Goal: Task Accomplishment & Management: Manage account settings

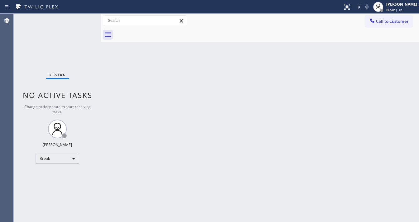
drag, startPoint x: 394, startPoint y: 7, endPoint x: 372, endPoint y: 34, distance: 34.5
click at [394, 8] on span "Break | 1h" at bounding box center [394, 9] width 16 height 4
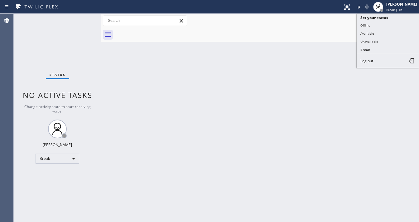
drag, startPoint x: 371, startPoint y: 34, endPoint x: 248, endPoint y: 72, distance: 128.9
click at [369, 34] on button "Available" at bounding box center [387, 33] width 62 height 8
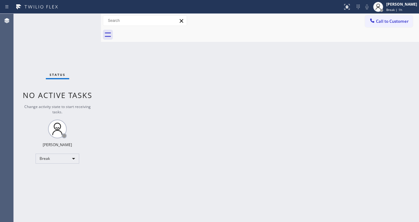
click at [247, 72] on div "Back to Dashboard Change Sender ID Customers Technicians Select a contact Outbo…" at bounding box center [260, 118] width 318 height 208
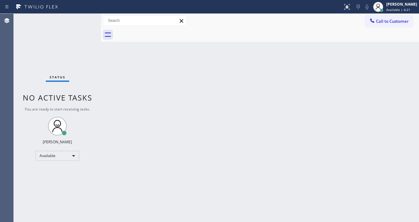
click at [88, 17] on div "Status No active tasks You are ready to start receiving tasks. [PERSON_NAME]" at bounding box center [57, 118] width 87 height 208
click at [85, 21] on div "Status No active tasks You are ready to start receiving tasks. [PERSON_NAME]" at bounding box center [57, 118] width 87 height 208
drag, startPoint x: 303, startPoint y: 26, endPoint x: 155, endPoint y: 2, distance: 148.9
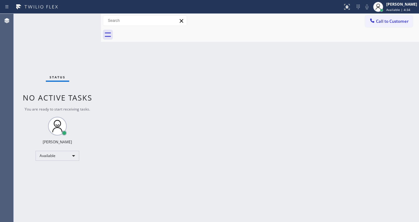
click at [303, 26] on div "Call to Customer Outbound call Location Search location Your caller id phone nu…" at bounding box center [260, 20] width 318 height 11
click at [80, 20] on div "Status No active tasks You are ready to start receiving tasks. [PERSON_NAME]" at bounding box center [57, 118] width 87 height 208
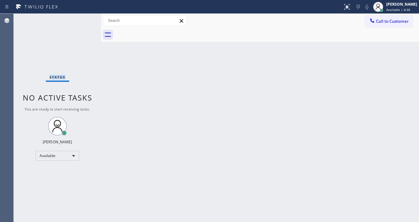
click at [80, 20] on div "Status No active tasks You are ready to start receiving tasks. [PERSON_NAME]" at bounding box center [57, 118] width 87 height 208
click at [178, 219] on div "Back to Dashboard Change Sender ID Customers Technicians Select a contact Outbo…" at bounding box center [260, 118] width 318 height 208
click at [90, 22] on div "Status No active tasks You are ready to start receiving tasks. [PERSON_NAME]" at bounding box center [57, 118] width 87 height 208
click at [79, 20] on div "Status No active tasks You are ready to start receiving tasks. [PERSON_NAME]" at bounding box center [57, 118] width 87 height 208
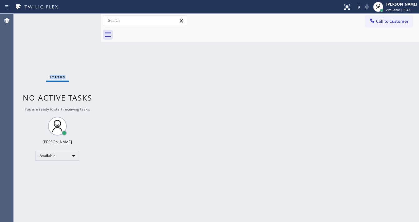
click at [79, 20] on div "Status No active tasks You are ready to start receiving tasks. [PERSON_NAME]" at bounding box center [57, 118] width 87 height 208
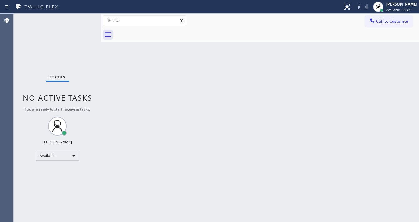
click at [81, 20] on div "Status No active tasks You are ready to start receiving tasks. [PERSON_NAME]" at bounding box center [57, 118] width 87 height 208
click at [82, 18] on div "Status No active tasks You are ready to start receiving tasks. [PERSON_NAME]" at bounding box center [57, 118] width 87 height 208
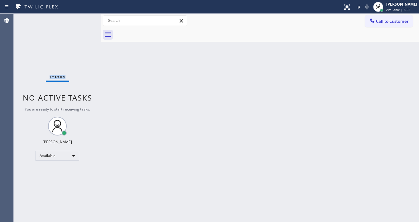
drag, startPoint x: 82, startPoint y: 18, endPoint x: 84, endPoint y: 23, distance: 5.4
click at [83, 23] on div "Status No active tasks You are ready to start receiving tasks. [PERSON_NAME]" at bounding box center [57, 118] width 87 height 208
click at [83, 18] on div "Status No active tasks You are ready to start receiving tasks. [PERSON_NAME]" at bounding box center [57, 118] width 87 height 208
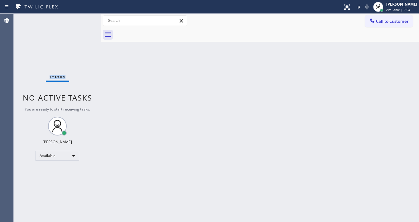
click at [83, 19] on div "Status No active tasks You are ready to start receiving tasks. [PERSON_NAME]" at bounding box center [57, 118] width 87 height 208
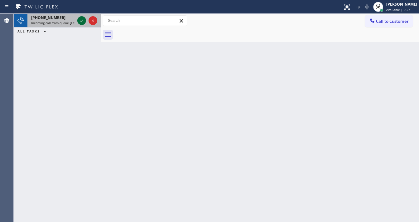
click at [83, 19] on icon at bounding box center [81, 20] width 7 height 7
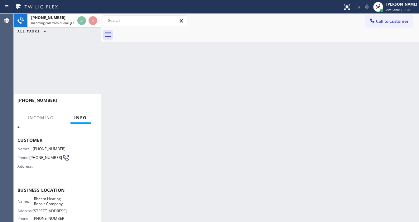
scroll to position [50, 0]
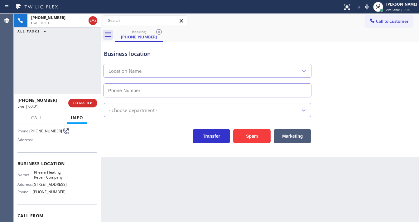
type input "[PHONE_NUMBER]"
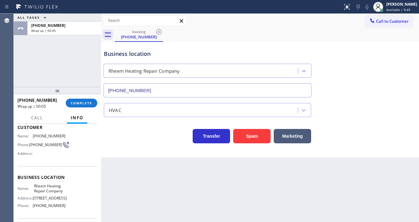
scroll to position [25, 0]
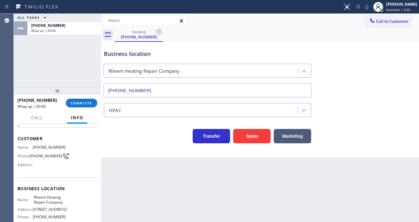
click at [75, 98] on div "[PHONE_NUMBER] Wrap up | 00:06 COMPLETE" at bounding box center [57, 103] width 80 height 16
click at [84, 106] on button "COMPLETE" at bounding box center [81, 102] width 31 height 9
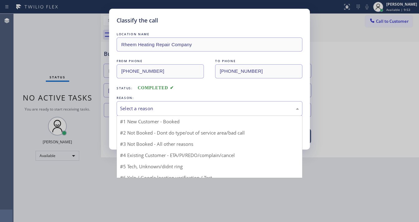
drag, startPoint x: 133, startPoint y: 108, endPoint x: 137, endPoint y: 122, distance: 14.2
click at [134, 108] on div "Select a reason" at bounding box center [209, 108] width 179 height 7
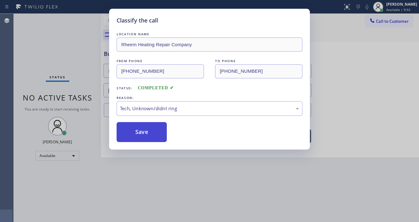
click at [137, 131] on button "Save" at bounding box center [142, 132] width 50 height 20
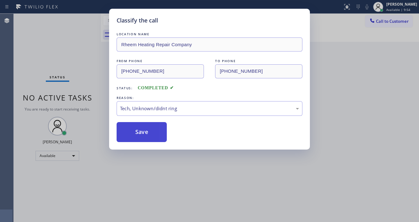
click at [137, 131] on button "Save" at bounding box center [142, 132] width 50 height 20
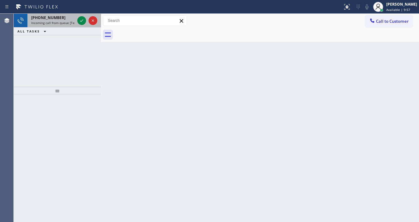
drag, startPoint x: 55, startPoint y: 20, endPoint x: 76, endPoint y: 21, distance: 20.3
click at [57, 20] on div "[PHONE_NUMBER] Incoming call from queue [Test] All" at bounding box center [51, 21] width 49 height 14
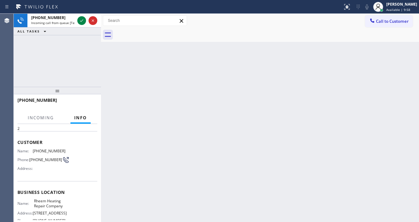
scroll to position [50, 0]
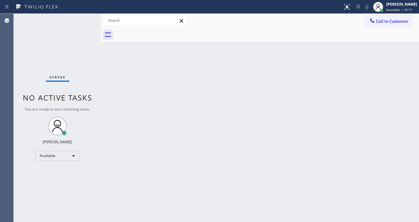
drag, startPoint x: 85, startPoint y: 16, endPoint x: 77, endPoint y: 22, distance: 9.8
click at [85, 14] on div "Status No active tasks You are ready to start receiving tasks. [PERSON_NAME]" at bounding box center [57, 118] width 87 height 208
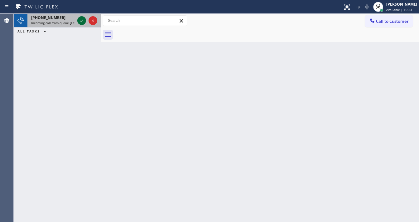
click at [81, 23] on icon at bounding box center [81, 20] width 7 height 7
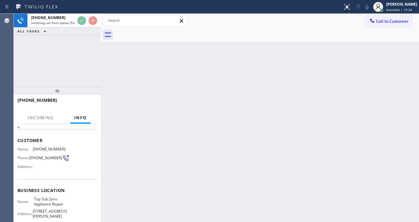
scroll to position [50, 0]
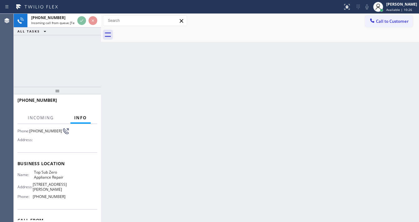
click at [175, 221] on div "Back to Dashboard Change Sender ID Customers Technicians Select a contact Outbo…" at bounding box center [260, 118] width 318 height 208
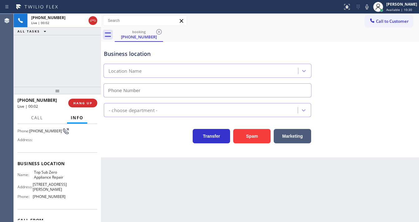
type input "[PHONE_NUMBER]"
click at [18, 64] on div "[PHONE_NUMBER] Live | 00:10 ALL TASKS ALL TASKS ACTIVE TASKS TASKS IN WRAP UP" at bounding box center [57, 50] width 87 height 73
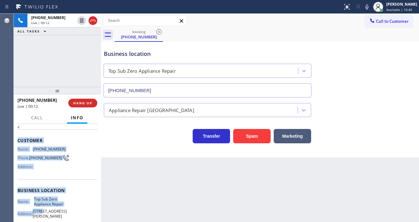
scroll to position [75, 0]
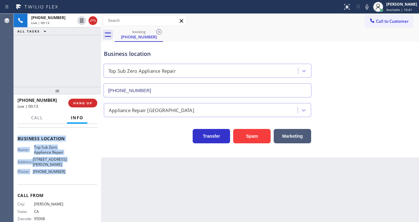
drag, startPoint x: 16, startPoint y: 160, endPoint x: 65, endPoint y: 169, distance: 50.4
click at [65, 169] on div "Context Queue: [Test] All Priority: 2 Customer Name: [PHONE_NUMBER] Phone: [PHO…" at bounding box center [57, 173] width 87 height 98
copy div "Customer Name: [PHONE_NUMBER] Phone: [PHONE_NUMBER] Address: Business location …"
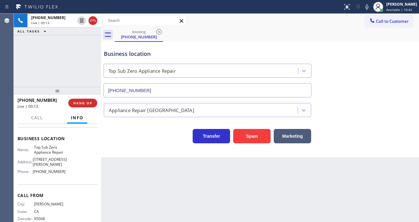
click at [62, 75] on div "[PHONE_NUMBER] Live | 00:13 ALL TASKS ALL TASKS ACTIVE TASKS TASKS IN WRAP UP" at bounding box center [57, 50] width 87 height 73
click at [60, 59] on div "[PHONE_NUMBER] Live | 00:21 ALL TASKS ALL TASKS ACTIVE TASKS TASKS IN WRAP UP" at bounding box center [57, 50] width 87 height 73
click at [43, 64] on div "[PHONE_NUMBER] Live | 02:58 ALL TASKS ALL TASKS ACTIVE TASKS TASKS IN WRAP UP" at bounding box center [57, 50] width 87 height 73
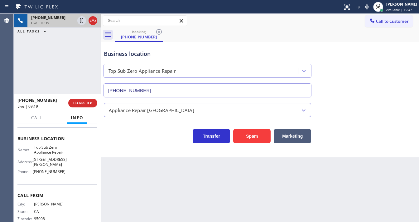
click at [90, 21] on icon at bounding box center [92, 20] width 7 height 7
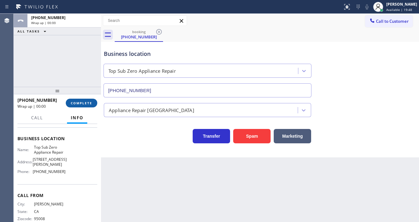
click at [88, 101] on span "COMPLETE" at bounding box center [81, 103] width 21 height 4
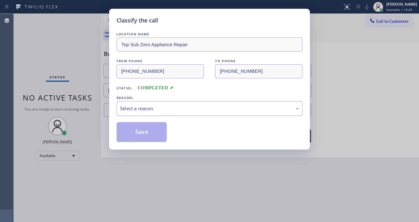
click at [138, 110] on div "Select a reason" at bounding box center [209, 108] width 179 height 7
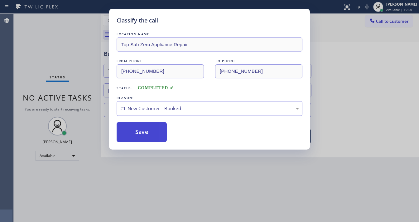
click at [139, 132] on button "Save" at bounding box center [142, 132] width 50 height 20
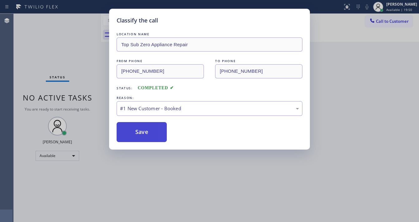
click at [139, 132] on button "Save" at bounding box center [142, 132] width 50 height 20
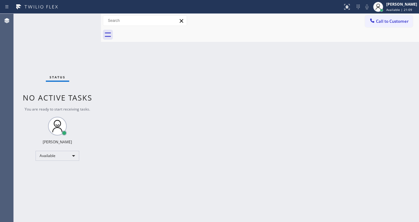
click at [72, 29] on div "Status No active tasks You are ready to start receiving tasks. [PERSON_NAME]" at bounding box center [57, 118] width 87 height 208
drag, startPoint x: 76, startPoint y: 20, endPoint x: 80, endPoint y: 19, distance: 4.3
click at [77, 20] on div "Status No active tasks You are ready to start receiving tasks. [PERSON_NAME]" at bounding box center [57, 118] width 87 height 208
click at [80, 19] on div "Status No active tasks You are ready to start receiving tasks. [PERSON_NAME]" at bounding box center [57, 118] width 87 height 208
click at [82, 18] on div "Status No active tasks You are ready to start receiving tasks. [PERSON_NAME]" at bounding box center [57, 118] width 87 height 208
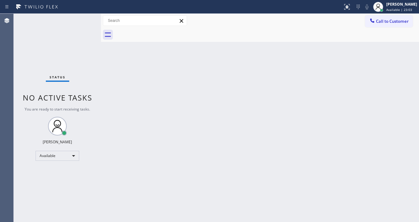
click at [82, 18] on div "Status No active tasks You are ready to start receiving tasks. [PERSON_NAME]" at bounding box center [57, 118] width 87 height 208
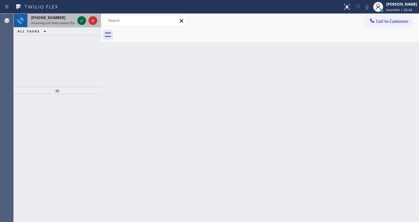
click at [78, 21] on div at bounding box center [81, 20] width 9 height 7
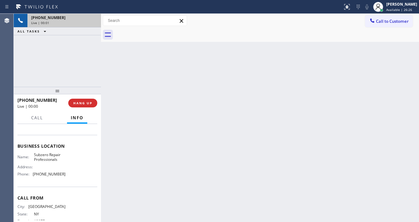
scroll to position [75, 0]
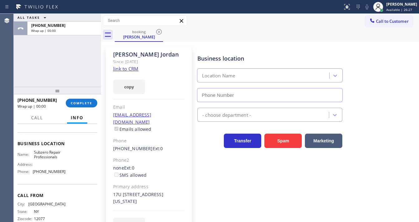
type input "[PHONE_NUMBER]"
click at [121, 71] on link "link to CRM" at bounding box center [125, 68] width 25 height 6
click at [81, 100] on button "COMPLETE" at bounding box center [81, 102] width 31 height 9
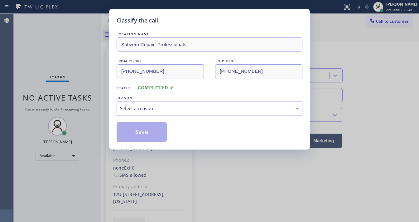
click at [67, 67] on div "Classify the call LOCATION NAME Subzero Repair Professionals FROM PHONE [PHONE_…" at bounding box center [209, 111] width 419 height 222
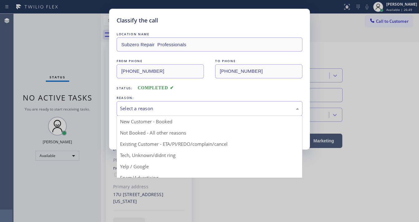
click at [143, 110] on div "Select a reason" at bounding box center [209, 108] width 179 height 7
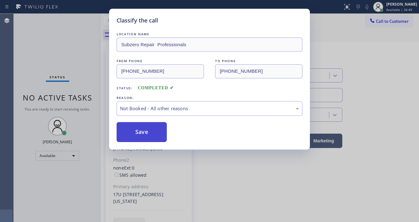
click at [140, 131] on button "Save" at bounding box center [142, 132] width 50 height 20
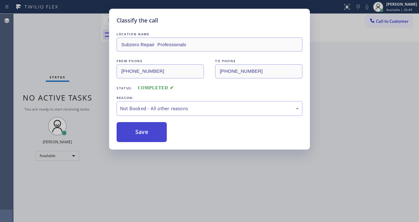
click at [140, 131] on button "Save" at bounding box center [142, 132] width 50 height 20
click at [83, 17] on div "Classify the call LOCATION NAME Ring Partner PL SF FROM PHONE [PHONE_NUMBER] TO…" at bounding box center [216, 118] width 405 height 208
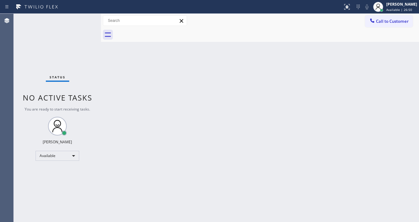
click at [83, 17] on div "Status No active tasks You are ready to start receiving tasks. [PERSON_NAME]" at bounding box center [57, 118] width 87 height 208
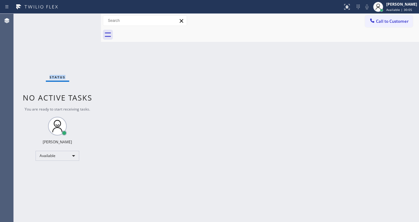
click at [83, 17] on div "Status No active tasks You are ready to start receiving tasks. [PERSON_NAME]" at bounding box center [57, 118] width 87 height 208
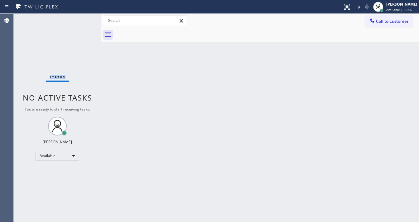
click at [83, 17] on div "Status No active tasks You are ready to start receiving tasks. [PERSON_NAME]" at bounding box center [57, 118] width 87 height 208
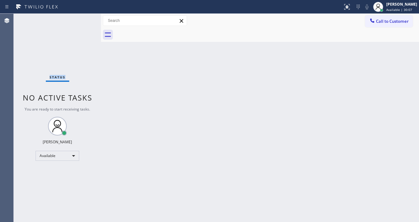
click at [83, 17] on div "Status No active tasks You are ready to start receiving tasks. [PERSON_NAME]" at bounding box center [57, 118] width 87 height 208
click at [86, 16] on div "Status No active tasks You are ready to start receiving tasks. [PERSON_NAME]" at bounding box center [57, 118] width 87 height 208
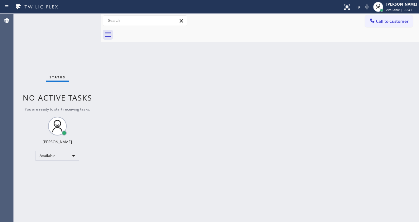
drag, startPoint x: 86, startPoint y: 16, endPoint x: 79, endPoint y: 1, distance: 16.2
click at [86, 15] on div "Status No active tasks You are ready to start receiving tasks. [PERSON_NAME]" at bounding box center [57, 118] width 87 height 208
click at [81, 23] on div "Status No active tasks You are ready to start receiving tasks. [PERSON_NAME]" at bounding box center [57, 118] width 87 height 208
click at [82, 19] on div "Status No active tasks You are ready to start receiving tasks. [PERSON_NAME]" at bounding box center [57, 118] width 87 height 208
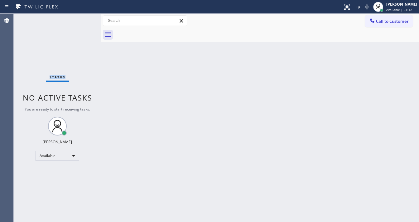
click at [82, 19] on div "Status No active tasks You are ready to start receiving tasks. [PERSON_NAME]" at bounding box center [57, 118] width 87 height 208
click at [83, 19] on div "Status No active tasks You are ready to start receiving tasks. [PERSON_NAME]" at bounding box center [57, 118] width 87 height 208
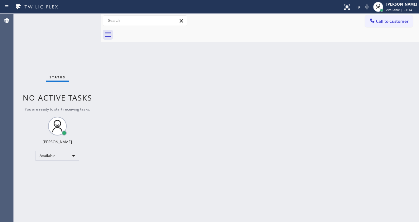
click at [83, 19] on div "Status No active tasks You are ready to start receiving tasks. [PERSON_NAME]" at bounding box center [57, 118] width 87 height 208
click at [83, 20] on div "Status No active tasks You are ready to start receiving tasks. [PERSON_NAME]" at bounding box center [57, 118] width 87 height 208
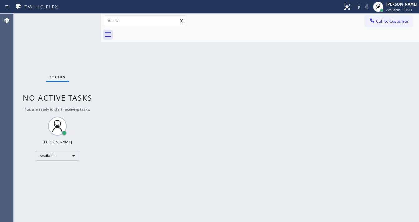
click at [83, 20] on div "Status No active tasks You are ready to start receiving tasks. [PERSON_NAME]" at bounding box center [57, 118] width 87 height 208
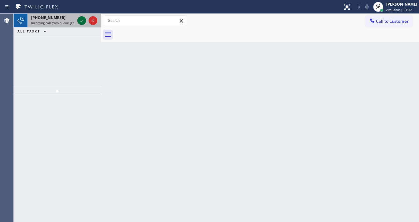
click at [82, 22] on icon at bounding box center [81, 20] width 7 height 7
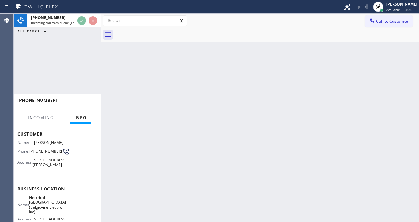
scroll to position [75, 0]
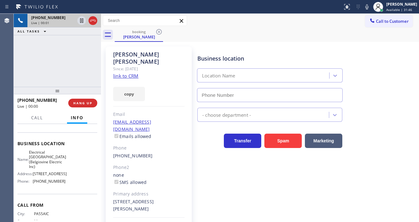
type input "[PHONE_NUMBER]"
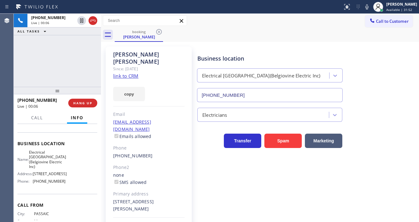
click at [132, 73] on link "link to CRM" at bounding box center [125, 76] width 25 height 6
click at [402, 126] on div "Transfer Spam Marketing" at bounding box center [306, 135] width 221 height 26
click at [368, 8] on icon at bounding box center [366, 6] width 3 height 5
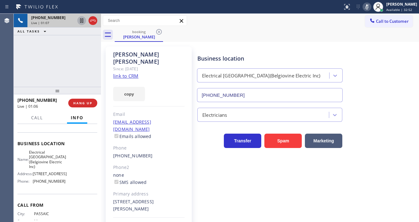
click at [80, 22] on icon at bounding box center [81, 20] width 7 height 7
click at [10, 54] on div "Agent Desktop" at bounding box center [6, 118] width 13 height 208
drag, startPoint x: 29, startPoint y: 69, endPoint x: 47, endPoint y: 44, distance: 30.9
click at [29, 68] on div "[PHONE_NUMBER] Live | 03:28 ALL TASKS ALL TASKS ACTIVE TASKS TASKS IN WRAP UP" at bounding box center [57, 50] width 87 height 73
click at [74, 52] on div "[PHONE_NUMBER] Live | 03:55 ALL TASKS ALL TASKS ACTIVE TASKS TASKS IN WRAP UP" at bounding box center [57, 50] width 87 height 73
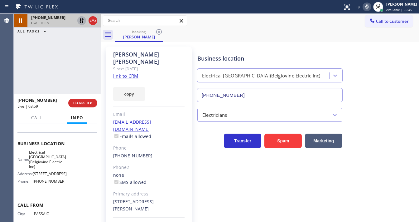
click at [12, 68] on div "Agent Desktop" at bounding box center [6, 118] width 13 height 208
drag, startPoint x: 11, startPoint y: 64, endPoint x: 20, endPoint y: 58, distance: 10.4
click at [12, 64] on div "Agent Desktop" at bounding box center [6, 118] width 13 height 208
click at [16, 66] on div "[PHONE_NUMBER] Live | 04:08 ALL TASKS ALL TASKS ACTIVE TASKS TASKS IN WRAP UP" at bounding box center [57, 50] width 87 height 73
click at [81, 22] on icon at bounding box center [81, 20] width 7 height 7
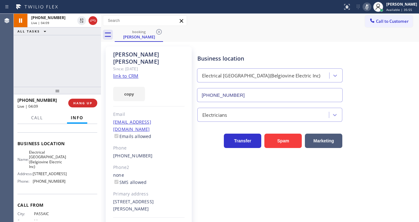
click at [370, 9] on icon at bounding box center [366, 6] width 7 height 7
click at [68, 60] on div "[PHONE_NUMBER] Live | 04:10 ALL TASKS ALL TASKS ACTIVE TASKS TASKS IN WRAP UP" at bounding box center [57, 50] width 87 height 73
click at [38, 62] on div "[PHONE_NUMBER] Live | 04:17 ALL TASKS ALL TASKS ACTIVE TASKS TASKS IN WRAP UP" at bounding box center [57, 50] width 87 height 73
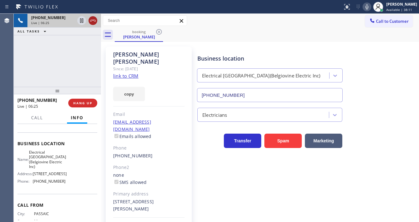
click at [91, 20] on icon at bounding box center [92, 20] width 7 height 7
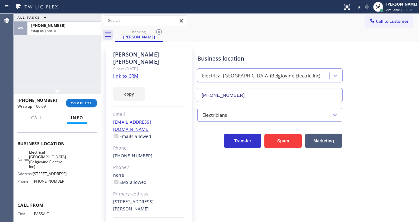
click at [80, 98] on div "[PHONE_NUMBER] Wrap up | 00:09 COMPLETE" at bounding box center [57, 103] width 80 height 16
click at [80, 102] on span "COMPLETE" at bounding box center [81, 103] width 21 height 4
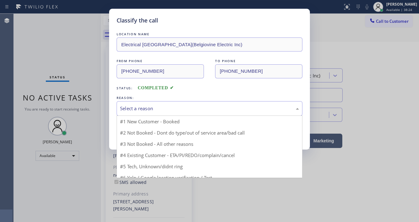
click at [157, 108] on div "Select a reason" at bounding box center [209, 108] width 179 height 7
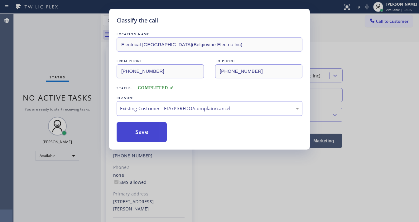
click at [157, 128] on button "Save" at bounding box center [142, 132] width 50 height 20
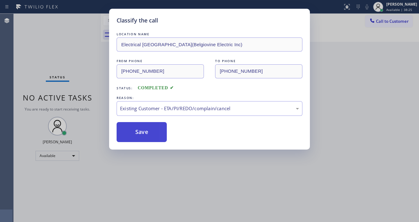
click at [157, 128] on button "Save" at bounding box center [142, 132] width 50 height 20
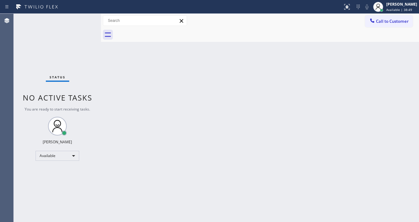
drag, startPoint x: 78, startPoint y: 18, endPoint x: 77, endPoint y: 0, distance: 18.1
click at [78, 17] on div "Status No active tasks You are ready to start receiving tasks. [PERSON_NAME]" at bounding box center [57, 118] width 87 height 208
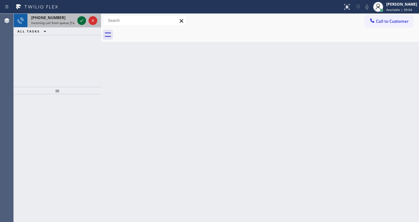
click at [81, 19] on icon at bounding box center [81, 20] width 7 height 7
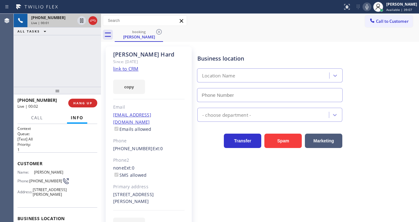
type input "[PHONE_NUMBER]"
click at [123, 68] on link "link to CRM" at bounding box center [125, 68] width 25 height 6
click at [370, 7] on icon at bounding box center [366, 6] width 7 height 7
click at [83, 21] on icon at bounding box center [81, 20] width 3 height 4
click at [40, 79] on div "[PHONE_NUMBER] Live | 02:51 ALL TASKS ALL TASKS ACTIVE TASKS TASKS IN WRAP UP" at bounding box center [57, 50] width 87 height 73
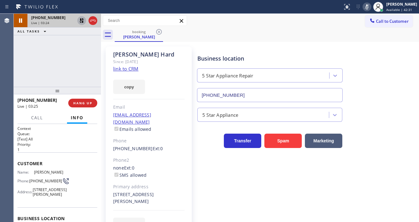
click at [34, 44] on div "[PHONE_NUMBER] Live | 03:24 ALL TASKS ALL TASKS ACTIVE TASKS TASKS IN WRAP UP" at bounding box center [57, 50] width 87 height 73
drag, startPoint x: 37, startPoint y: 48, endPoint x: 149, endPoint y: 30, distance: 113.3
click at [40, 49] on div "[PHONE_NUMBER] Live | 04:15 ALL TASKS ALL TASKS ACTIVE TASKS TASKS IN WRAP UP" at bounding box center [57, 50] width 87 height 73
click at [12, 71] on div "Agent Desktop" at bounding box center [6, 118] width 13 height 208
click at [236, 178] on div "Business location 5 Star Appliance Repair [PHONE_NUMBER] 5 Star Appliance Trans…" at bounding box center [306, 139] width 221 height 182
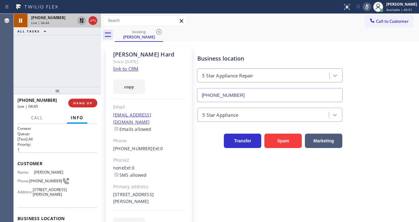
click at [207, 179] on div "Business location 5 Star Appliance Repair [PHONE_NUMBER] 5 Star Appliance Trans…" at bounding box center [306, 139] width 221 height 182
click at [217, 16] on div "Call to Customer Outbound call Location Search location Your caller id phone nu…" at bounding box center [260, 20] width 318 height 11
drag, startPoint x: 373, startPoint y: 7, endPoint x: 353, endPoint y: 13, distance: 20.8
click at [370, 7] on icon at bounding box center [366, 6] width 7 height 7
click at [79, 24] on icon at bounding box center [81, 20] width 7 height 7
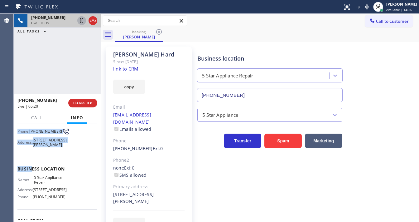
scroll to position [50, 0]
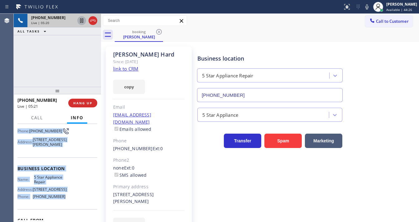
drag, startPoint x: 17, startPoint y: 158, endPoint x: 62, endPoint y: 205, distance: 64.8
click at [62, 205] on div "Context Queue: [Test] All Priority: 1 Customer Name: [PERSON_NAME] Hard Phone: …" at bounding box center [57, 166] width 80 height 180
copy div "Customer Name: [PERSON_NAME] Hard Phone: [PHONE_NUMBER] Address: [STREET_ADDRES…"
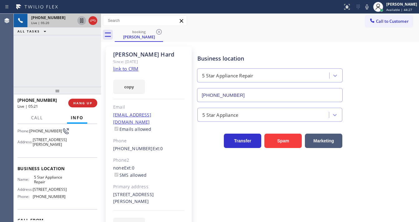
click at [64, 78] on div "[PHONE_NUMBER] Live | 05:20 ALL TASKS ALL TASKS ACTIVE TASKS TASKS IN WRAP UP" at bounding box center [57, 50] width 87 height 73
click at [14, 71] on div "[PHONE_NUMBER] Live | 06:05 ALL TASKS ALL TASKS ACTIVE TASKS TASKS IN WRAP UP" at bounding box center [57, 50] width 87 height 73
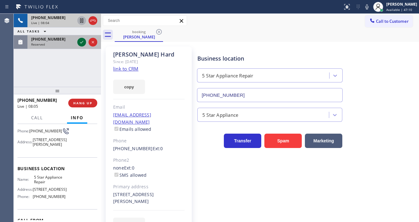
click at [81, 44] on icon at bounding box center [81, 41] width 7 height 7
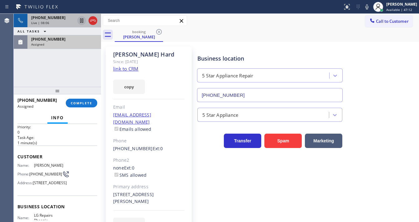
scroll to position [10, 0]
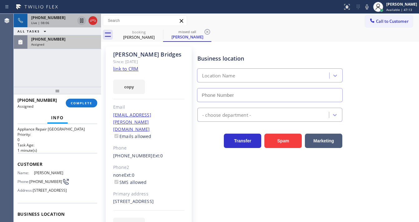
type input "[PHONE_NUMBER]"
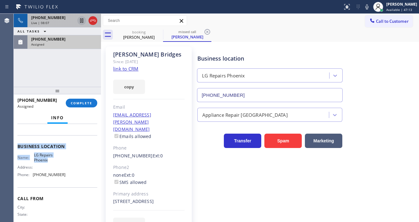
scroll to position [85, 0]
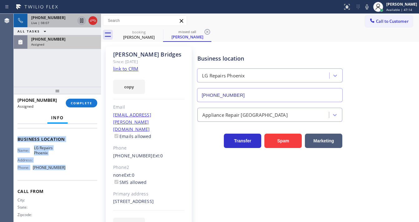
drag, startPoint x: 17, startPoint y: 160, endPoint x: 66, endPoint y: 177, distance: 51.8
click at [66, 177] on div "Context Queue: Appliance Repair High End Priority: 0 Task Age: [DEMOGRAPHIC_DAT…" at bounding box center [57, 173] width 87 height 98
copy div "Customer Name: [PERSON_NAME] Phone: [PHONE_NUMBER] Address: [STREET_ADDRESS] Bu…"
click at [85, 102] on span "COMPLETE" at bounding box center [81, 103] width 21 height 4
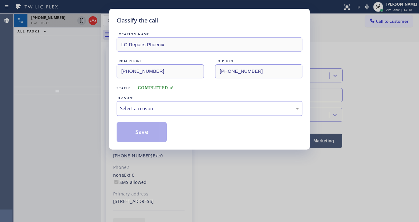
click at [148, 105] on div "Select a reason" at bounding box center [209, 108] width 179 height 7
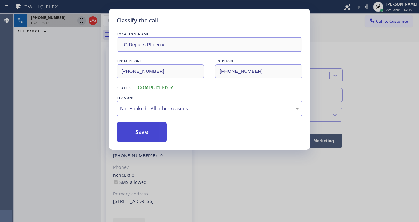
click at [146, 132] on button "Save" at bounding box center [142, 132] width 50 height 20
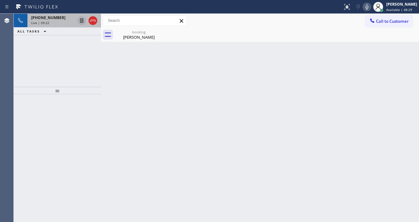
click at [369, 9] on icon at bounding box center [366, 6] width 7 height 7
click at [28, 69] on div "[PHONE_NUMBER] Live | 10:25 ALL TASKS ALL TASKS ACTIVE TASKS TASKS IN WRAP UP" at bounding box center [57, 50] width 87 height 73
click at [369, 8] on icon at bounding box center [366, 6] width 7 height 7
click at [127, 41] on div "booking [PERSON_NAME]" at bounding box center [138, 35] width 47 height 14
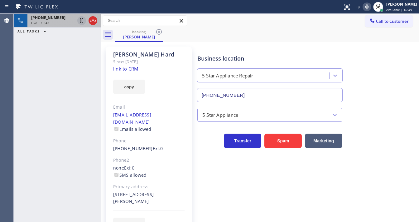
click at [67, 60] on div "[PHONE_NUMBER] Live | 10:43 ALL TASKS ALL TASKS ACTIVE TASKS TASKS IN WRAP UP" at bounding box center [57, 50] width 87 height 73
click at [58, 22] on div "Live | 11:51" at bounding box center [53, 23] width 44 height 4
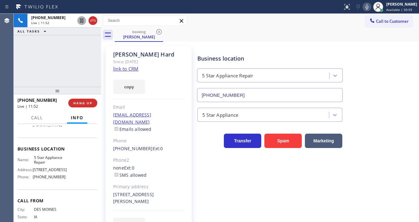
scroll to position [75, 0]
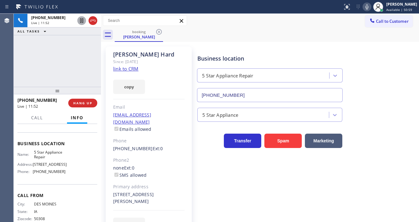
click at [48, 174] on span "[PHONE_NUMBER]" at bounding box center [49, 171] width 33 height 5
click at [60, 84] on div "[PHONE_NUMBER] Live | 11:56 ALL TASKS ALL TASKS ACTIVE TASKS TASKS IN WRAP UP" at bounding box center [57, 50] width 87 height 73
click at [53, 63] on div "[PHONE_NUMBER] Live | 12:08 ALL TASKS ALL TASKS ACTIVE TASKS TASKS IN WRAP UP" at bounding box center [57, 50] width 87 height 73
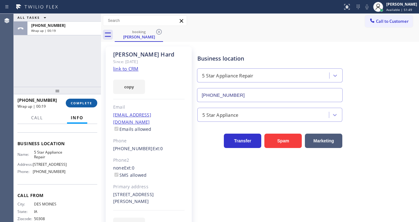
click at [76, 101] on span "COMPLETE" at bounding box center [81, 103] width 21 height 4
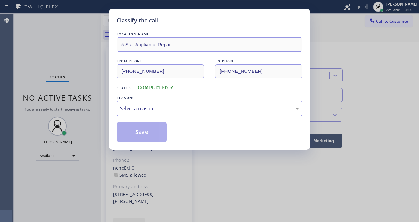
click at [152, 115] on div "LOCATION NAME 5 Star Appliance Repair FROM PHONE [PHONE_NUMBER] TO PHONE [PHONE…" at bounding box center [210, 86] width 186 height 111
click at [155, 105] on div "Select a reason" at bounding box center [209, 108] width 179 height 7
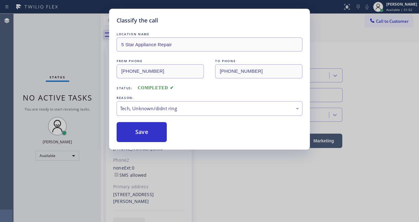
click at [151, 120] on div "LOCATION NAME 5 Star Appliance Repair FROM PHONE [PHONE_NUMBER] TO PHONE [PHONE…" at bounding box center [210, 86] width 186 height 111
click at [154, 112] on div "Tech, Unknown/didnt ring" at bounding box center [210, 108] width 186 height 15
click at [140, 129] on button "Save" at bounding box center [142, 132] width 50 height 20
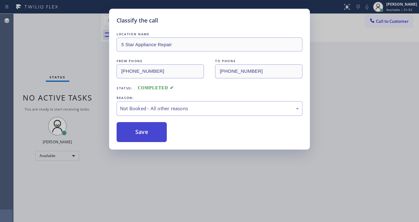
click at [140, 129] on button "Save" at bounding box center [142, 132] width 50 height 20
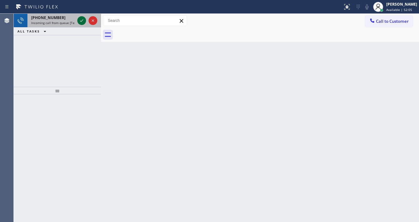
click at [82, 19] on icon at bounding box center [81, 20] width 7 height 7
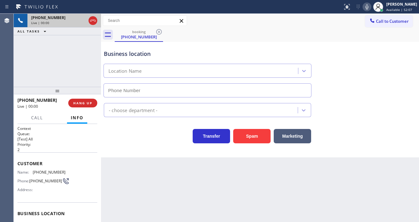
type input "[PHONE_NUMBER]"
click at [164, 147] on div "Business location Mr. Heating & Cooling [GEOGRAPHIC_DATA] [PHONE_NUMBER] HVAC T…" at bounding box center [260, 99] width 318 height 115
click at [167, 181] on div "Back to Dashboard Change Sender ID Customers Technicians Select a contact Outbo…" at bounding box center [260, 118] width 318 height 208
click at [17, 68] on div "[PHONE_NUMBER] Live | 00:09 ALL TASKS ALL TASKS ACTIVE TASKS TASKS IN WRAP UP" at bounding box center [57, 50] width 87 height 73
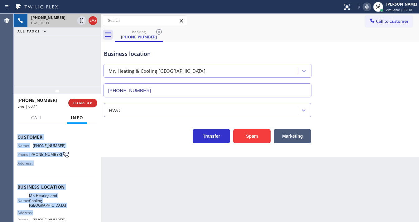
scroll to position [82, 0]
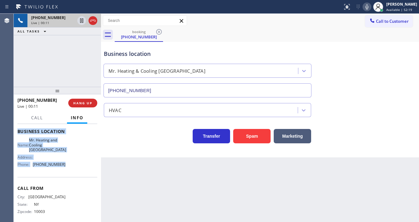
drag, startPoint x: 17, startPoint y: 161, endPoint x: 73, endPoint y: 161, distance: 55.8
click at [73, 161] on div "Context Queue: [Test] All Priority: 2 Customer Name: [PHONE_NUMBER] Phone: [PHO…" at bounding box center [57, 173] width 87 height 98
copy div "Customer Name: [PHONE_NUMBER] Phone: [PHONE_NUMBER] Address: Business location …"
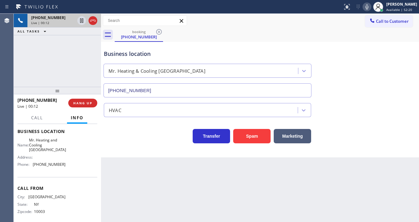
click at [49, 79] on div "[PHONE_NUMBER] Live | 00:12 ALL TASKS ALL TASKS ACTIVE TASKS TASKS IN WRAP UP" at bounding box center [57, 50] width 87 height 73
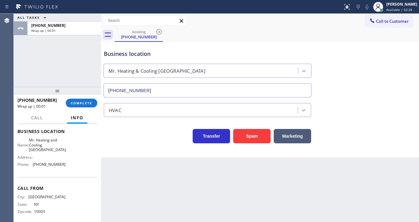
click at [29, 70] on div "ALL TASKS ALL TASKS ACTIVE TASKS TASKS IN WRAP UP [PHONE_NUMBER] Wrap up | 00:01" at bounding box center [57, 50] width 87 height 73
click at [79, 98] on button "COMPLETE" at bounding box center [81, 102] width 31 height 9
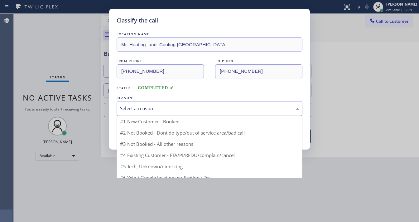
click at [160, 110] on div "Select a reason" at bounding box center [209, 108] width 179 height 7
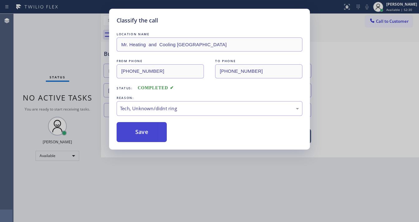
click at [146, 127] on button "Save" at bounding box center [142, 132] width 50 height 20
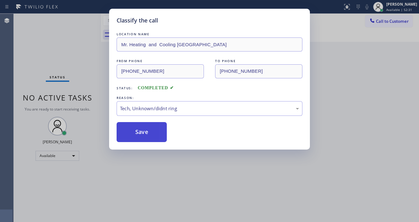
click at [146, 127] on button "Save" at bounding box center [142, 132] width 50 height 20
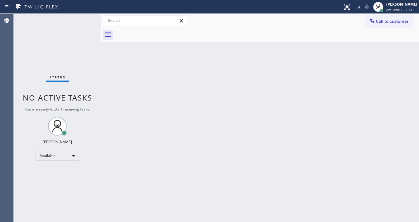
click at [70, 69] on div "Status No active tasks You are ready to start receiving tasks. [PERSON_NAME]" at bounding box center [57, 118] width 87 height 208
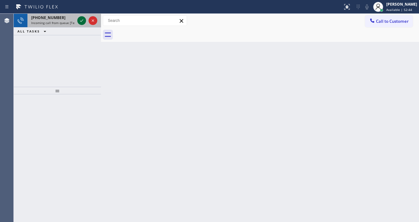
click at [80, 22] on icon at bounding box center [81, 20] width 7 height 7
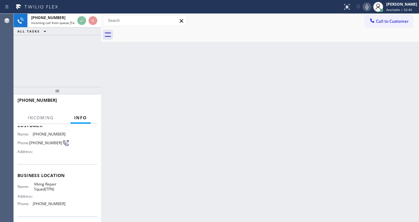
scroll to position [50, 0]
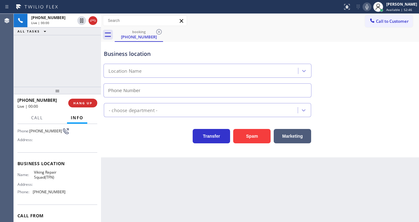
type input "[PHONE_NUMBER]"
click at [71, 67] on div "[PHONE_NUMBER] Live | 00:03 ALL TASKS ALL TASKS ACTIVE TASKS TASKS IN WRAP UP" at bounding box center [57, 50] width 87 height 73
drag, startPoint x: 19, startPoint y: 70, endPoint x: 51, endPoint y: 73, distance: 32.6
click at [19, 70] on div "[PHONE_NUMBER] Live | 00:10 ALL TASKS ALL TASKS ACTIVE TASKS TASKS IN WRAP UP" at bounding box center [57, 50] width 87 height 73
click at [253, 135] on button "Spam" at bounding box center [251, 136] width 37 height 14
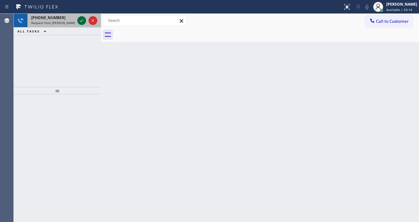
click at [79, 20] on div at bounding box center [81, 20] width 9 height 7
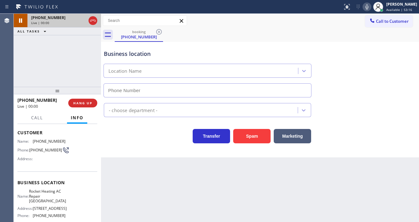
scroll to position [50, 0]
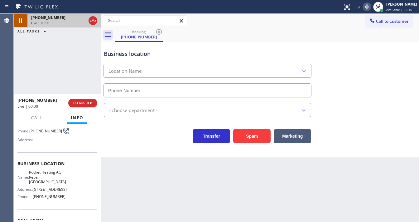
type input "[PHONE_NUMBER]"
click at [42, 65] on div "[PHONE_NUMBER] Live | 00:24 ALL TASKS ALL TASKS ACTIVE TASKS TASKS IN WRAP UP" at bounding box center [57, 50] width 87 height 73
drag, startPoint x: 49, startPoint y: 80, endPoint x: 38, endPoint y: 112, distance: 34.2
click at [49, 79] on div "[PHONE_NUMBER] Live | 00:26 ALL TASKS ALL TASKS ACTIVE TASKS TASKS IN WRAP UP" at bounding box center [57, 50] width 87 height 73
click at [18, 167] on div "Context Queue: [Test] All Priority: 1 Customer Name: [PHONE_NUMBER] Phone: [PHO…" at bounding box center [57, 173] width 87 height 98
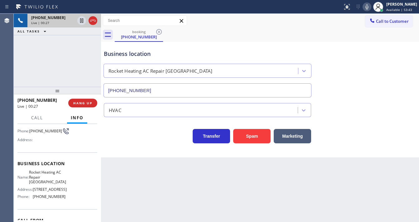
drag, startPoint x: 17, startPoint y: 163, endPoint x: 25, endPoint y: 171, distance: 10.6
click at [27, 172] on div "Name: Rocket Heating AC Repair [GEOGRAPHIC_DATA]" at bounding box center [41, 176] width 48 height 14
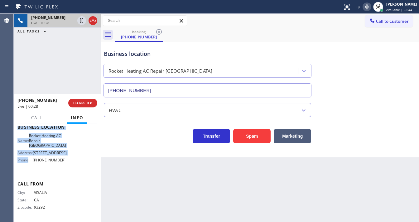
scroll to position [91, 0]
drag, startPoint x: 17, startPoint y: 163, endPoint x: 59, endPoint y: 216, distance: 67.5
click at [59, 216] on div "Context Queue: [Test] All Priority: 1 Customer Name: [PHONE_NUMBER] Phone: [PHO…" at bounding box center [57, 129] width 80 height 180
copy div "Business location Name: Rocket Heating AC Repair [GEOGRAPHIC_DATA] Address: [ST…"
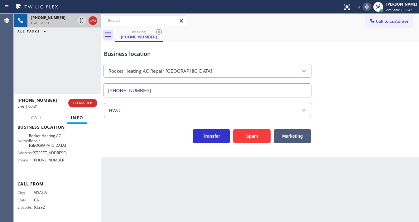
click at [51, 58] on div "[PHONE_NUMBER] Live | 00:31 ALL TASKS ALL TASKS ACTIVE TASKS TASKS IN WRAP UP" at bounding box center [57, 50] width 87 height 73
click at [75, 80] on div "[PHONE_NUMBER] Live | 01:28 ALL TASKS ALL TASKS ACTIVE TASKS TASKS IN WRAP UP" at bounding box center [57, 50] width 87 height 73
click at [65, 61] on div "[PHONE_NUMBER] Live | 01:35 ALL TASKS ALL TASKS ACTIVE TASKS TASKS IN WRAP UP" at bounding box center [57, 50] width 87 height 73
drag, startPoint x: 19, startPoint y: 69, endPoint x: 44, endPoint y: 61, distance: 25.6
click at [18, 69] on div "[PHONE_NUMBER] Live | 03:15 ALL TASKS ALL TASKS ACTIVE TASKS TASKS IN WRAP UP" at bounding box center [57, 50] width 87 height 73
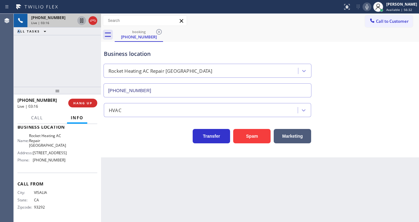
click at [79, 23] on icon at bounding box center [81, 20] width 7 height 7
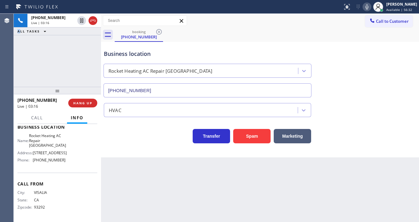
click at [370, 10] on icon at bounding box center [366, 6] width 7 height 7
click at [50, 51] on div "[PHONE_NUMBER] Live | 03:18 ALL TASKS ALL TASKS ACTIVE TASKS TASKS IN WRAP UP" at bounding box center [57, 50] width 87 height 73
click at [314, 12] on div "Status report No issues detected If you experience an issue, please download th…" at bounding box center [209, 7] width 419 height 14
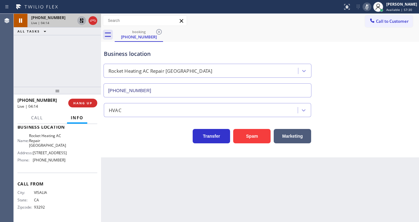
click at [79, 21] on icon at bounding box center [81, 20] width 7 height 7
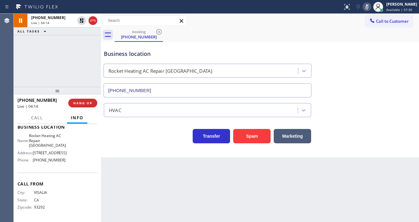
click at [368, 7] on icon at bounding box center [366, 6] width 3 height 5
click at [72, 59] on div "[PHONE_NUMBER] Live | 04:15 ALL TASKS ALL TASKS ACTIVE TASKS TASKS IN WRAP UP" at bounding box center [57, 50] width 87 height 73
click at [39, 67] on div "[PHONE_NUMBER] Live | 04:50 ALL TASKS ALL TASKS ACTIVE TASKS TASKS IN WRAP UP" at bounding box center [57, 50] width 87 height 73
click at [370, 9] on icon at bounding box center [366, 6] width 7 height 7
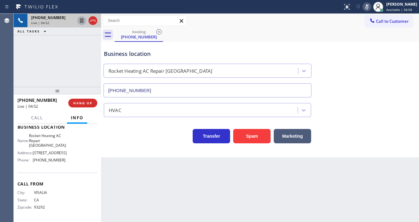
click at [80, 21] on icon at bounding box center [81, 20] width 3 height 4
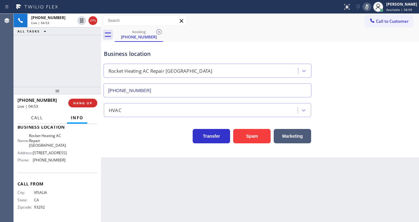
click at [39, 118] on span "Call" at bounding box center [37, 118] width 12 height 6
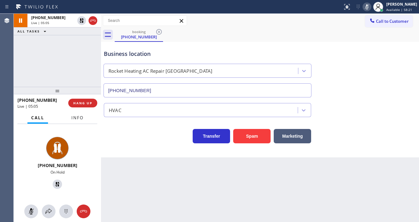
click at [72, 115] on span "Info" at bounding box center [77, 118] width 12 height 6
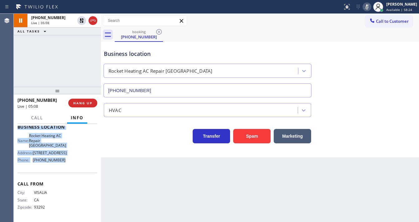
drag, startPoint x: 17, startPoint y: 143, endPoint x: 65, endPoint y: 166, distance: 53.8
click at [65, 166] on div "Context Queue: [Test] All Priority: 1 Customer Name: [PHONE_NUMBER] Phone: [PHO…" at bounding box center [57, 173] width 87 height 98
copy div "Customer Name: [PHONE_NUMBER] Phone: [PHONE_NUMBER] Address: Business location …"
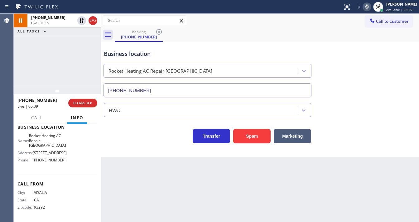
click at [61, 74] on div "[PHONE_NUMBER] Live | 05:09 ALL TASKS ALL TASKS ACTIVE TASKS TASKS IN WRAP UP" at bounding box center [57, 50] width 87 height 73
click at [51, 55] on div "[PHONE_NUMBER] Live | 05:12 ALL TASKS ALL TASKS ACTIVE TASKS TASKS IN WRAP UP" at bounding box center [57, 50] width 87 height 73
click at [377, 21] on span "Call to Customer" at bounding box center [392, 21] width 33 height 6
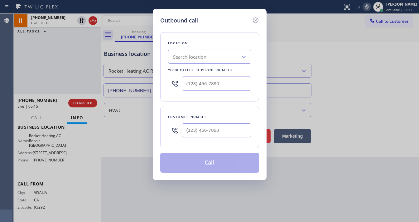
click at [257, 19] on icon at bounding box center [255, 20] width 7 height 7
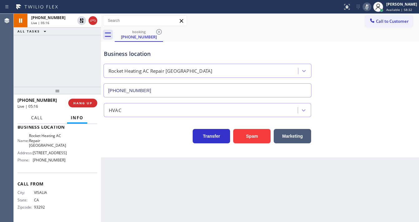
click at [34, 121] on button "Call" at bounding box center [36, 118] width 19 height 12
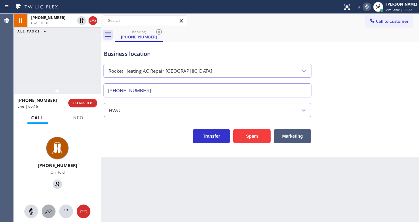
click at [47, 212] on icon at bounding box center [48, 210] width 7 height 7
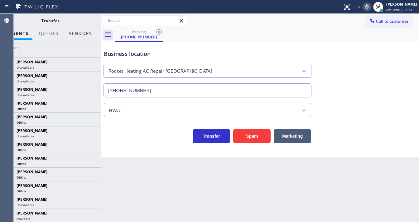
click at [83, 34] on button "Vendors" at bounding box center [80, 33] width 31 height 12
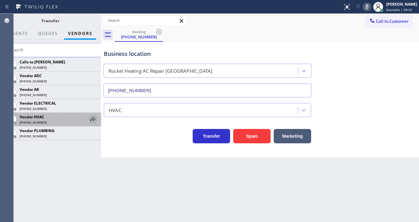
click at [94, 116] on icon at bounding box center [92, 118] width 7 height 7
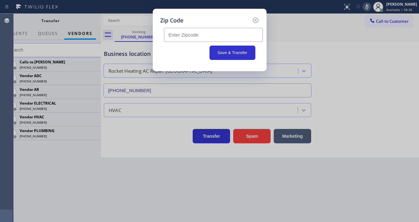
click at [186, 32] on input "text" at bounding box center [213, 35] width 99 height 14
paste input "91941"
type input "91941"
click at [217, 50] on button "Save & Transfer" at bounding box center [232, 52] width 46 height 14
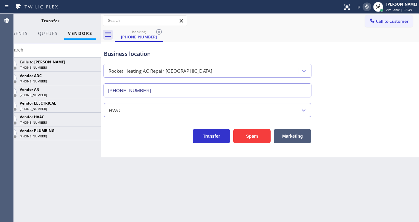
click at [83, 18] on div "Transfer" at bounding box center [50, 20] width 76 height 5
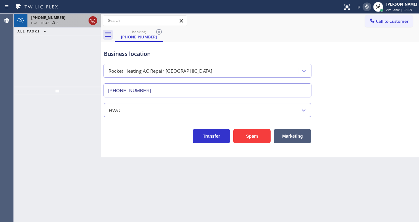
click at [90, 21] on icon at bounding box center [92, 20] width 7 height 7
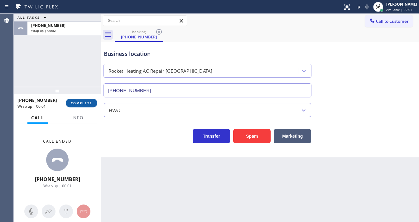
click at [91, 101] on span "COMPLETE" at bounding box center [81, 103] width 21 height 4
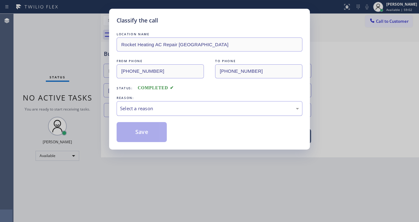
drag, startPoint x: 140, startPoint y: 111, endPoint x: 153, endPoint y: 112, distance: 13.8
click at [141, 111] on div "Select a reason" at bounding box center [209, 108] width 179 height 7
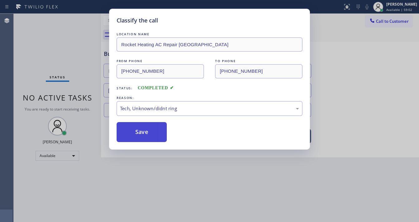
click at [146, 131] on button "Save" at bounding box center [142, 132] width 50 height 20
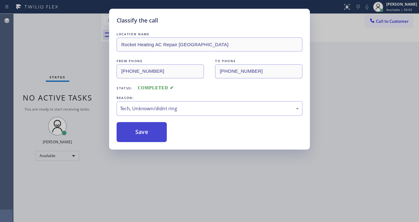
click at [146, 131] on button "Save" at bounding box center [142, 132] width 50 height 20
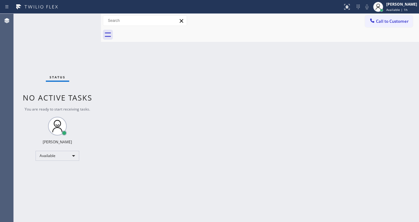
click at [27, 78] on div "Status No active tasks You are ready to start receiving tasks. [PERSON_NAME]" at bounding box center [57, 118] width 87 height 208
click at [51, 57] on div "Status No active tasks You are ready to start receiving tasks. [PERSON_NAME]" at bounding box center [57, 118] width 87 height 208
click at [83, 19] on div "Status No active tasks You are ready to start receiving tasks. [PERSON_NAME]" at bounding box center [57, 118] width 87 height 208
drag, startPoint x: 83, startPoint y: 19, endPoint x: 146, endPoint y: 2, distance: 65.1
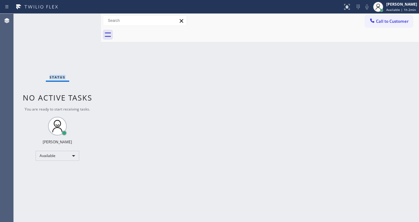
click at [83, 19] on div "Status No active tasks You are ready to start receiving tasks. [PERSON_NAME]" at bounding box center [57, 118] width 87 height 208
click at [18, 77] on div "Status No active tasks You are ready to start receiving tasks. [PERSON_NAME]" at bounding box center [57, 118] width 87 height 208
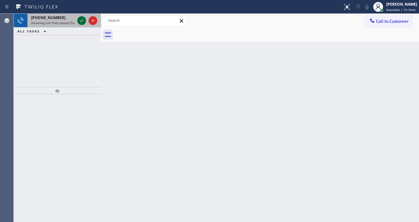
click at [81, 23] on icon at bounding box center [81, 20] width 7 height 7
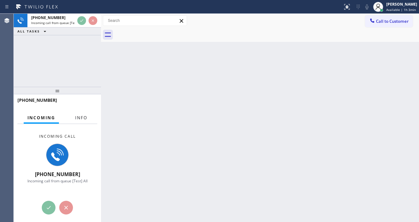
click at [79, 115] on span "Info" at bounding box center [81, 118] width 12 height 6
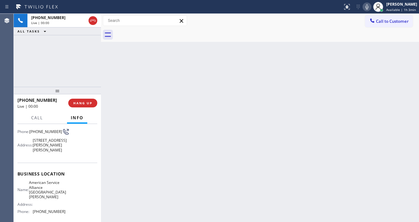
scroll to position [50, 0]
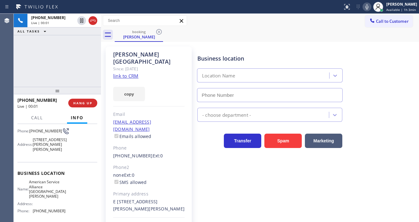
type input "[PHONE_NUMBER]"
click at [132, 73] on link "link to CRM" at bounding box center [125, 76] width 25 height 6
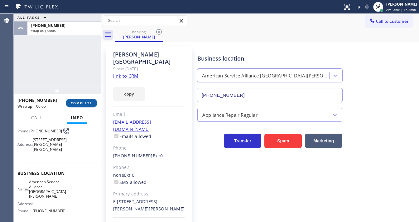
click at [78, 101] on span "COMPLETE" at bounding box center [81, 103] width 21 height 4
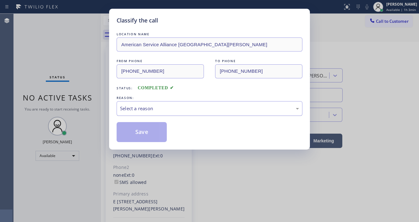
click at [148, 108] on div "Select a reason" at bounding box center [209, 108] width 179 height 7
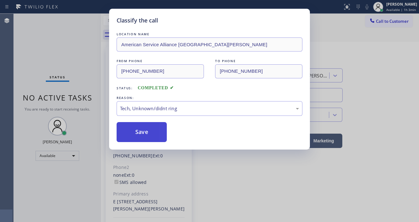
click at [150, 131] on button "Save" at bounding box center [142, 132] width 50 height 20
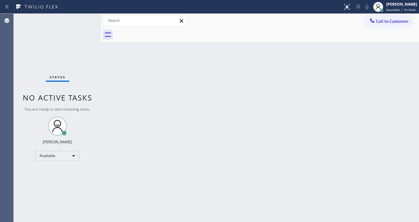
click at [86, 88] on div "Status No active tasks You are ready to start receiving tasks. [PERSON_NAME]" at bounding box center [57, 118] width 87 height 208
click at [55, 160] on div "Status No active tasks You are ready to start receiving tasks. [PERSON_NAME]" at bounding box center [57, 118] width 87 height 208
click at [55, 155] on div "Available" at bounding box center [58, 155] width 44 height 10
click at [52, 184] on li "Break" at bounding box center [57, 187] width 42 height 7
click at [145, 171] on div "Back to Dashboard Change Sender ID Customers Technicians Select a contact Outbo…" at bounding box center [260, 118] width 318 height 208
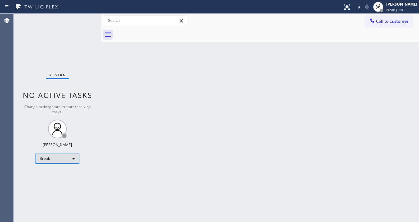
click at [40, 161] on div "Break" at bounding box center [58, 158] width 44 height 10
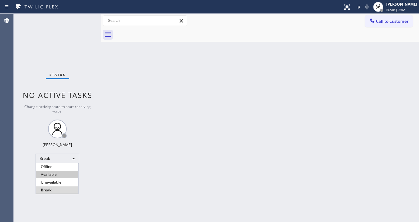
click at [52, 171] on li "Available" at bounding box center [57, 173] width 42 height 7
click at [158, 163] on div "Back to Dashboard Change Sender ID Customers Technicians Select a contact Outbo…" at bounding box center [260, 118] width 318 height 208
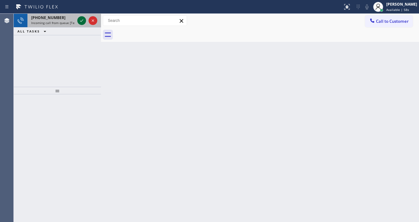
click at [82, 21] on icon at bounding box center [81, 20] width 3 height 2
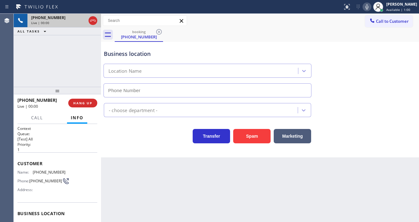
type input "[PHONE_NUMBER]"
click at [16, 79] on div "[PHONE_NUMBER] Live | 00:16 ALL TASKS ALL TASKS ACTIVE TASKS TASKS IN WRAP UP" at bounding box center [57, 50] width 87 height 73
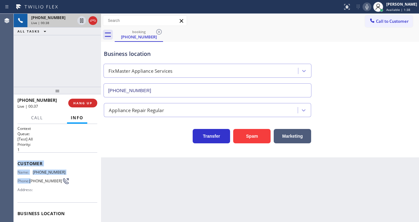
scroll to position [50, 0]
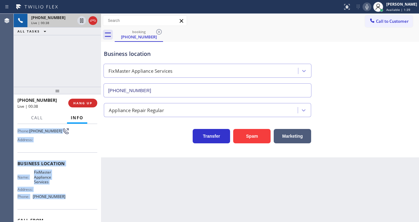
copy div "Customer Name: [PHONE_NUMBER] Phone: [PHONE_NUMBER] Address: Business location …"
drag, startPoint x: 18, startPoint y: 160, endPoint x: 57, endPoint y: 82, distance: 86.8
click at [75, 192] on div "Context Queue: [Test] All Priority: 1 Customer Name: [PHONE_NUMBER] Phone: [PHO…" at bounding box center [57, 166] width 80 height 180
copy div "Customer Name: [PHONE_NUMBER] Phone: [PHONE_NUMBER] Address: Business location …"
click at [52, 66] on div "[PHONE_NUMBER] Live | 00:39 ALL TASKS ALL TASKS ACTIVE TASKS TASKS IN WRAP UP" at bounding box center [57, 50] width 87 height 73
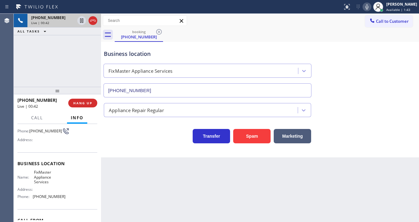
click at [49, 154] on div "Business location Name: FixMaster Appliance Services Address: Phone: [PHONE_NUM…" at bounding box center [57, 180] width 80 height 57
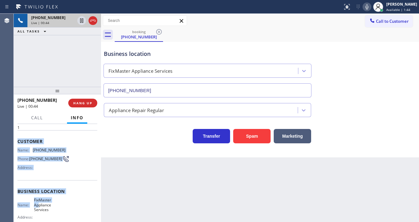
scroll to position [75, 0]
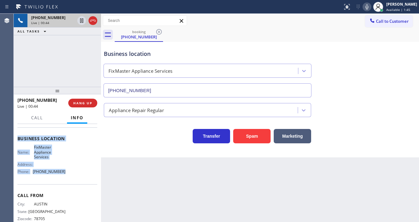
drag, startPoint x: 16, startPoint y: 160, endPoint x: 69, endPoint y: 174, distance: 54.1
click at [69, 175] on div "Context Queue: [Test] All Priority: 1 Customer Name: [PHONE_NUMBER] Phone: [PHO…" at bounding box center [57, 173] width 87 height 98
copy div "Customer Name: [PHONE_NUMBER] Phone: [PHONE_NUMBER] Address: Business location …"
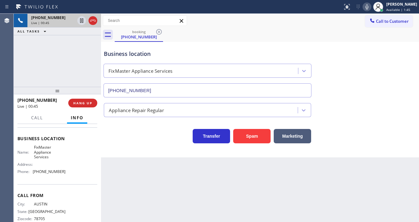
click at [69, 65] on div "[PHONE_NUMBER] Live | 00:45 ALL TASKS ALL TASKS ACTIVE TASKS TASKS IN WRAP UP" at bounding box center [57, 50] width 87 height 73
click at [60, 70] on div "[PHONE_NUMBER] Live | 00:59 ALL TASKS ALL TASKS ACTIVE TASKS TASKS IN WRAP UP" at bounding box center [57, 50] width 87 height 73
click at [369, 6] on icon at bounding box center [366, 6] width 7 height 7
click at [82, 21] on icon at bounding box center [81, 20] width 7 height 7
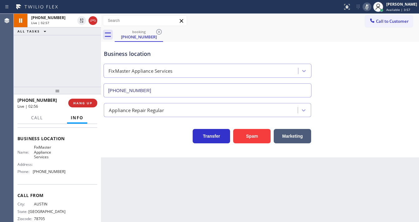
click at [68, 61] on div "[PHONE_NUMBER] Live | 02:57 ALL TASKS ALL TASKS ACTIVE TASKS TASKS IN WRAP UP" at bounding box center [57, 50] width 87 height 73
click at [369, 7] on icon at bounding box center [366, 6] width 7 height 7
click at [59, 51] on div "[PHONE_NUMBER] Live | 02:58 ALL TASKS ALL TASKS ACTIVE TASKS TASKS IN WRAP UP" at bounding box center [57, 50] width 87 height 73
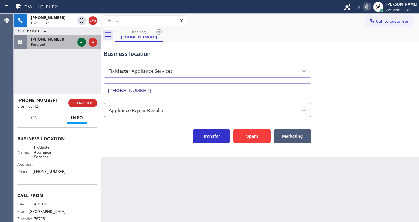
click at [82, 41] on icon at bounding box center [81, 42] width 3 height 2
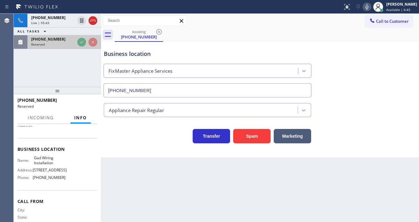
scroll to position [85, 0]
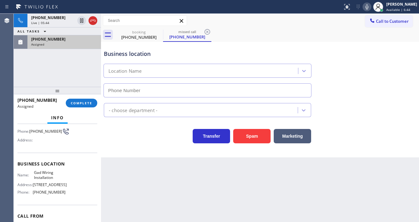
type input "[PHONE_NUMBER]"
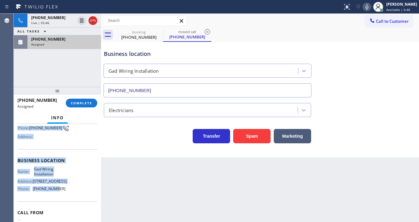
scroll to position [80, 0]
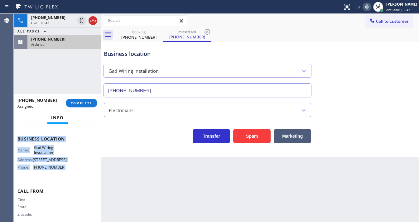
drag, startPoint x: 17, startPoint y: 160, endPoint x: 75, endPoint y: 172, distance: 59.5
click at [75, 172] on div "Context Queue: Electrical Priority: 0 Task Age: Customer Name: [PHONE_NUMBER] P…" at bounding box center [57, 173] width 87 height 98
copy div "Customer Name: [PHONE_NUMBER] Phone: [PHONE_NUMBER] Address: Business location …"
click at [83, 105] on button "COMPLETE" at bounding box center [81, 102] width 31 height 9
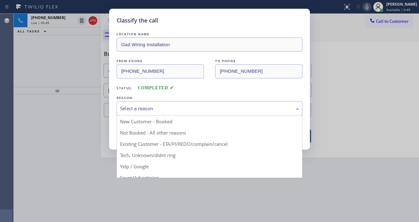
click at [140, 107] on div "Select a reason" at bounding box center [209, 108] width 179 height 7
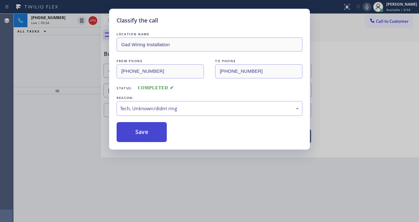
click at [143, 137] on button "Save" at bounding box center [142, 132] width 50 height 20
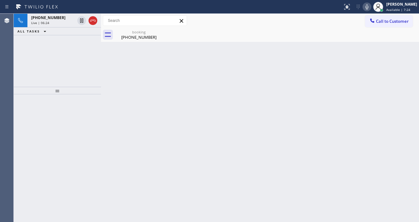
click at [14, 58] on div "[PHONE_NUMBER] Live | 06:24 ALL TASKS ALL TASKS ACTIVE TASKS TASKS IN WRAP UP" at bounding box center [57, 50] width 87 height 73
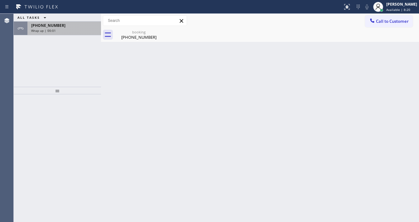
drag, startPoint x: 72, startPoint y: 36, endPoint x: 71, endPoint y: 27, distance: 8.8
click at [72, 35] on div "ALL TASKS ALL TASKS ACTIVE TASKS TASKS IN WRAP UP [PHONE_NUMBER] Wrap up | 00:01" at bounding box center [57, 50] width 87 height 73
click at [71, 27] on div "[PHONE_NUMBER] Wrap up | 00:01" at bounding box center [62, 28] width 71 height 14
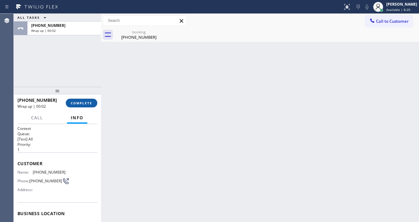
click at [81, 100] on button "COMPLETE" at bounding box center [81, 102] width 31 height 9
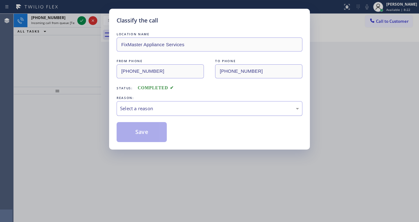
click at [141, 101] on div "REASON: Select a reason" at bounding box center [210, 104] width 186 height 21
click at [137, 108] on div "Select a reason" at bounding box center [209, 108] width 179 height 7
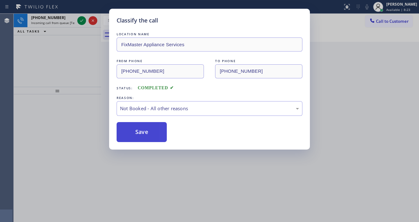
click at [142, 129] on button "Save" at bounding box center [142, 132] width 50 height 20
drag, startPoint x: 78, startPoint y: 39, endPoint x: 74, endPoint y: 25, distance: 14.5
click at [77, 35] on div "Classify the call LOCATION NAME FixMaster Appliance Services FROM PHONE [PHONE_…" at bounding box center [209, 111] width 419 height 222
click at [79, 22] on div "Classify the call LOCATION NAME FixMaster Appliance Services FROM PHONE [PHONE_…" at bounding box center [209, 111] width 419 height 222
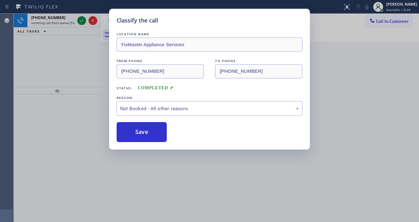
click at [79, 22] on div "Classify the call LOCATION NAME FixMaster Appliance Services FROM PHONE [PHONE_…" at bounding box center [209, 111] width 419 height 222
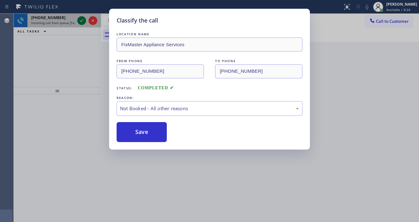
click at [79, 21] on icon at bounding box center [81, 20] width 7 height 7
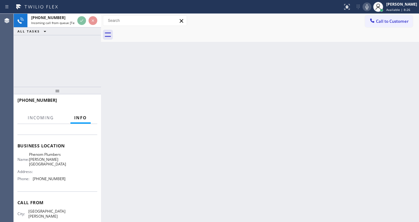
scroll to position [75, 0]
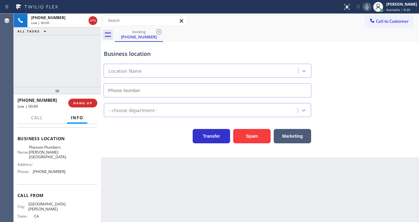
type input "[PHONE_NUMBER]"
click at [52, 61] on div "[PHONE_NUMBER] Live | 00:03 ALL TASKS ALL TASKS ACTIVE TASKS TASKS IN WRAP UP" at bounding box center [57, 50] width 87 height 73
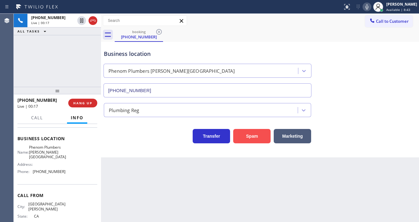
click at [241, 132] on button "Spam" at bounding box center [251, 136] width 37 height 14
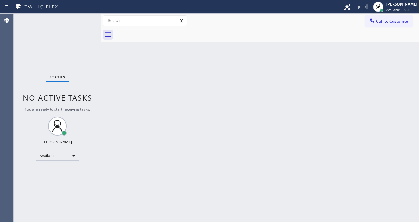
click at [25, 60] on div "Status No active tasks You are ready to start receiving tasks. [PERSON_NAME]" at bounding box center [57, 118] width 87 height 208
click at [89, 15] on div "Status No active tasks You are ready to start receiving tasks. [PERSON_NAME]" at bounding box center [57, 118] width 87 height 208
click at [84, 14] on div "Status No active tasks You are ready to start receiving tasks. [PERSON_NAME]" at bounding box center [57, 118] width 87 height 208
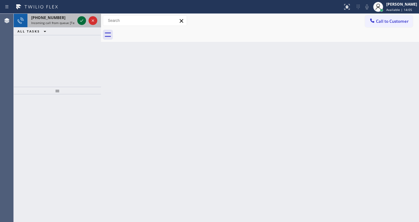
drag, startPoint x: 75, startPoint y: 18, endPoint x: 79, endPoint y: 21, distance: 5.0
click at [79, 20] on div "[PHONE_NUMBER] Incoming call from queue [Test] All" at bounding box center [57, 21] width 87 height 14
click at [79, 21] on icon at bounding box center [81, 20] width 7 height 7
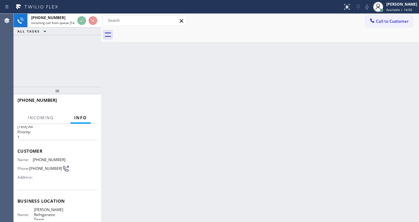
scroll to position [25, 0]
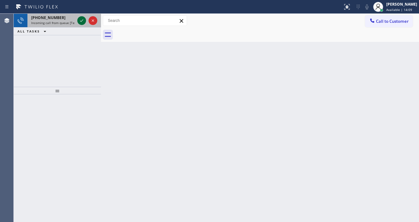
click at [80, 20] on icon at bounding box center [81, 20] width 7 height 7
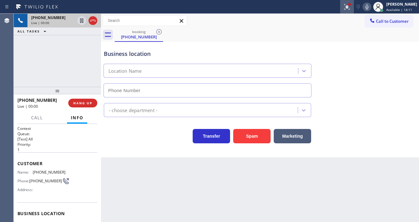
click at [350, 9] on icon at bounding box center [346, 6] width 7 height 7
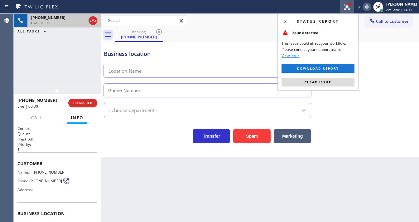
type input "[PHONE_NUMBER]"
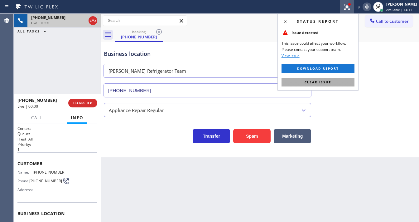
click at [338, 78] on button "Clear issue" at bounding box center [317, 82] width 73 height 9
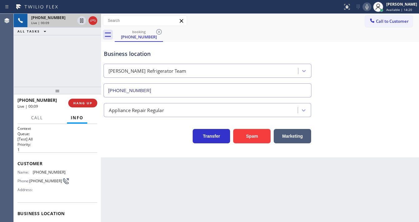
drag, startPoint x: 10, startPoint y: 68, endPoint x: 37, endPoint y: 72, distance: 27.7
click at [10, 68] on div "Agent Desktop" at bounding box center [6, 118] width 13 height 208
click at [246, 138] on button "Spam" at bounding box center [251, 136] width 37 height 14
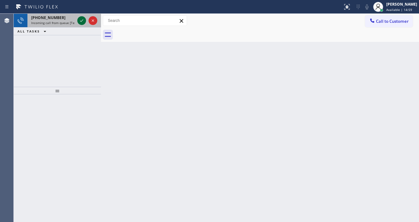
click at [84, 21] on icon at bounding box center [81, 20] width 7 height 7
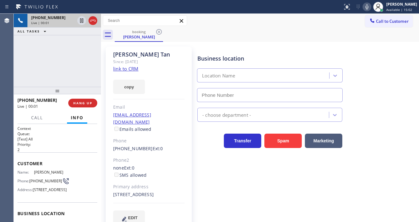
type input "[PHONE_NUMBER]"
click at [126, 69] on link "link to CRM" at bounding box center [125, 68] width 25 height 6
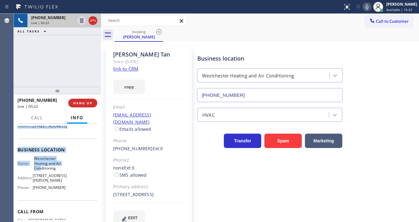
scroll to position [75, 0]
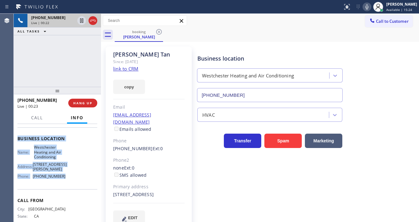
drag, startPoint x: 19, startPoint y: 160, endPoint x: 66, endPoint y: 188, distance: 54.8
click at [66, 188] on div "Context Queue: [Test] All Priority: 2 Customer Name: [PERSON_NAME] Phone: [PHON…" at bounding box center [57, 143] width 80 height 185
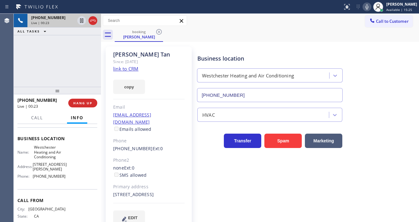
click at [71, 65] on div "[PHONE_NUMBER] Live | 00:23 ALL TASKS ALL TASKS ACTIVE TASKS TASKS IN WRAP UP" at bounding box center [57, 50] width 87 height 73
click at [368, 8] on icon at bounding box center [366, 6] width 7 height 7
click at [370, 7] on icon at bounding box center [366, 6] width 7 height 7
click at [83, 21] on icon at bounding box center [81, 20] width 7 height 7
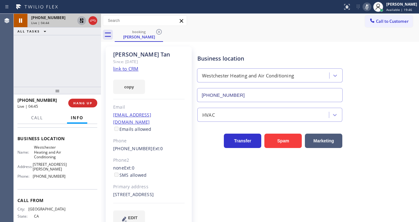
click at [79, 21] on icon at bounding box center [81, 20] width 7 height 7
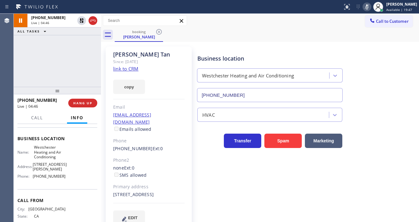
click at [370, 10] on icon at bounding box center [366, 6] width 7 height 7
click at [65, 67] on div "[PHONE_NUMBER] Live | 04:47 ALL TASKS ALL TASKS ACTIVE TASKS TASKS IN WRAP UP" at bounding box center [57, 50] width 87 height 73
click at [13, 73] on div "Agent Desktop" at bounding box center [7, 118] width 14 height 208
click at [22, 77] on div "[PHONE_NUMBER] Live | 04:59 ALL TASKS ALL TASKS ACTIVE TASKS TASKS IN WRAP UP" at bounding box center [57, 50] width 87 height 73
click at [368, 6] on icon at bounding box center [366, 6] width 3 height 5
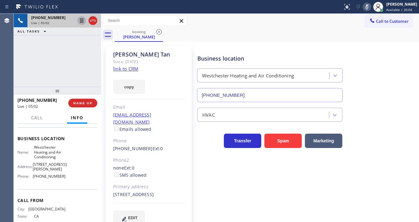
click at [82, 21] on icon at bounding box center [81, 20] width 7 height 7
click at [27, 66] on div "[PHONE_NUMBER] Live | 08:36 ALL TASKS ALL TASKS ACTIVE TASKS TASKS IN WRAP UP" at bounding box center [57, 50] width 87 height 73
drag, startPoint x: 21, startPoint y: 69, endPoint x: 83, endPoint y: 19, distance: 80.7
click at [22, 68] on div "[PHONE_NUMBER] Live | 08:44 ALL TASKS ALL TASKS ACTIVE TASKS TASKS IN WRAP UP" at bounding box center [57, 50] width 87 height 73
click at [81, 21] on icon at bounding box center [81, 20] width 7 height 7
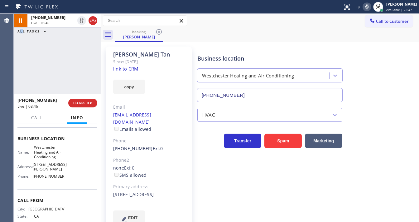
click at [368, 6] on icon at bounding box center [366, 6] width 3 height 5
click at [52, 64] on div "[PHONE_NUMBER] Live | 08:46 ALL TASKS ALL TASKS ACTIVE TASKS TASKS IN WRAP UP" at bounding box center [57, 50] width 87 height 73
click at [38, 66] on div "[PHONE_NUMBER] Live | 08:47 ALL TASKS ALL TASKS ACTIVE TASKS TASKS IN WRAP UP" at bounding box center [57, 50] width 87 height 73
click at [41, 70] on div "[PHONE_NUMBER] Live | 08:49 ALL TASKS ALL TASKS ACTIVE TASKS TASKS IN WRAP UP" at bounding box center [57, 50] width 87 height 73
click at [33, 80] on div "[PHONE_NUMBER] Live | 09:25 ALL TASKS ALL TASKS ACTIVE TASKS TASKS IN WRAP UP" at bounding box center [57, 50] width 87 height 73
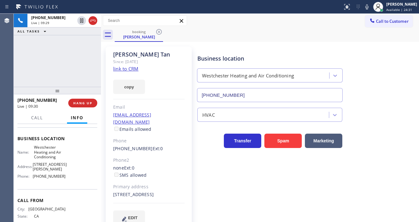
click at [27, 73] on div "[PHONE_NUMBER] Live | 09:29 ALL TASKS ALL TASKS ACTIVE TASKS TASKS IN WRAP UP" at bounding box center [57, 50] width 87 height 73
click at [35, 79] on div "[PHONE_NUMBER] Live | 10:10 ALL TASKS ALL TASKS ACTIVE TASKS TASKS IN WRAP UP" at bounding box center [57, 50] width 87 height 73
click at [31, 77] on div "[PHONE_NUMBER] Live | 10:13 ALL TASKS ALL TASKS ACTIVE TASKS TASKS IN WRAP UP" at bounding box center [57, 50] width 87 height 73
click at [32, 74] on div "[PHONE_NUMBER] Live | 12:38 ALL TASKS ALL TASKS ACTIVE TASKS TASKS IN WRAP UP" at bounding box center [57, 50] width 87 height 73
click at [31, 71] on div "[PHONE_NUMBER] Live | 12:56 ALL TASKS ALL TASKS ACTIVE TASKS TASKS IN WRAP UP" at bounding box center [57, 50] width 87 height 73
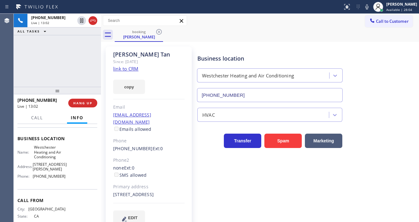
drag, startPoint x: 48, startPoint y: 68, endPoint x: 70, endPoint y: 7, distance: 64.4
click at [49, 68] on div "[PHONE_NUMBER] Live | 13:02 ALL TASKS ALL TASKS ACTIVE TASKS TASKS IN WRAP UP" at bounding box center [57, 50] width 87 height 73
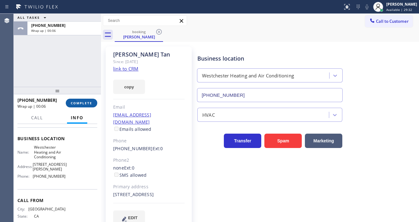
click at [88, 102] on span "COMPLETE" at bounding box center [81, 103] width 21 height 4
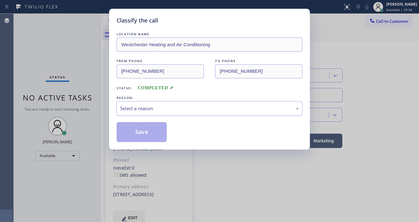
click at [149, 112] on div "Select a reason" at bounding box center [210, 108] width 186 height 15
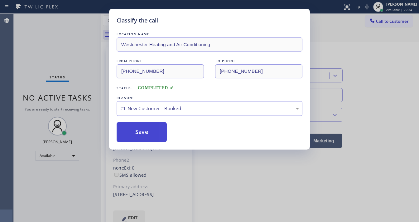
click at [145, 133] on button "Save" at bounding box center [142, 132] width 50 height 20
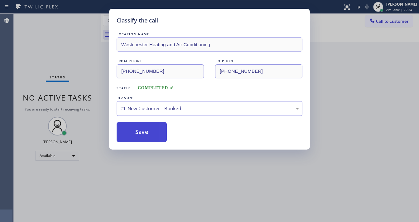
click at [145, 133] on button "Save" at bounding box center [142, 132] width 50 height 20
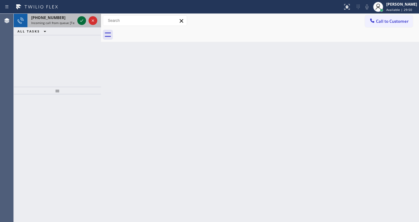
click at [82, 22] on icon at bounding box center [81, 20] width 7 height 7
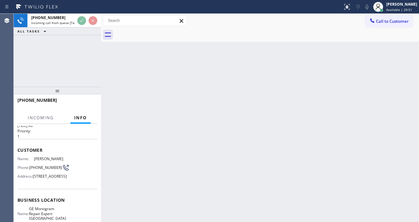
scroll to position [50, 0]
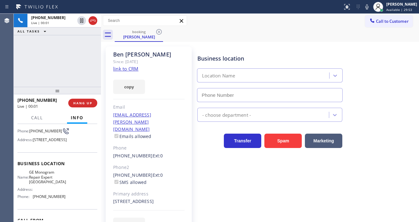
type input "[PHONE_NUMBER]"
click at [59, 77] on div "[PHONE_NUMBER] Live | 00:02 ALL TASKS ALL TASKS ACTIVE TASKS TASKS IN WRAP UP" at bounding box center [57, 50] width 87 height 73
click at [55, 62] on div "[PHONE_NUMBER] Live | 00:11 ALL TASKS ALL TASKS ACTIVE TASKS TASKS IN WRAP UP" at bounding box center [57, 50] width 87 height 73
click at [123, 67] on link "link to CRM" at bounding box center [125, 68] width 25 height 6
click at [368, 6] on icon at bounding box center [366, 6] width 3 height 5
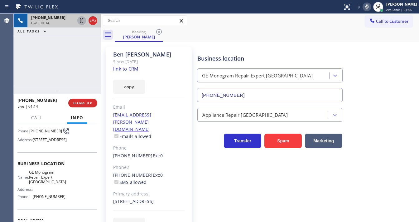
click at [81, 21] on icon at bounding box center [81, 20] width 7 height 7
drag, startPoint x: 55, startPoint y: 98, endPoint x: 110, endPoint y: 33, distance: 85.6
click at [22, 101] on div "[PHONE_NUMBER]" at bounding box center [40, 100] width 46 height 6
click at [79, 20] on icon at bounding box center [81, 20] width 7 height 7
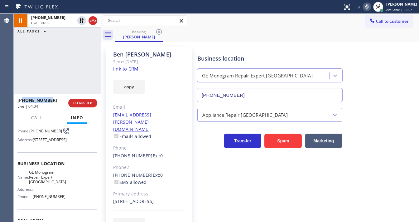
click at [368, 4] on icon at bounding box center [366, 6] width 7 height 7
click at [63, 52] on div "[PHONE_NUMBER] Live | 04:06 ALL TASKS ALL TASKS ACTIVE TASKS TASKS IN WRAP UP" at bounding box center [57, 50] width 87 height 73
click at [43, 65] on div "[PHONE_NUMBER] Live | 04:21 ALL TASKS ALL TASKS ACTIVE TASKS TASKS IN WRAP UP" at bounding box center [57, 50] width 87 height 73
drag, startPoint x: 41, startPoint y: 102, endPoint x: 21, endPoint y: 102, distance: 19.6
click at [21, 102] on div "[PHONE_NUMBER]" at bounding box center [40, 100] width 46 height 6
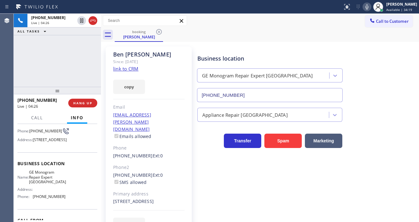
click at [45, 69] on div "[PHONE_NUMBER] Live | 04:26 ALL TASKS ALL TASKS ACTIVE TASKS TASKS IN WRAP UP" at bounding box center [57, 50] width 87 height 73
click at [25, 68] on div "[PHONE_NUMBER] Live | 04:53 ALL TASKS ALL TASKS ACTIVE TASKS TASKS IN WRAP UP" at bounding box center [57, 50] width 87 height 73
click at [75, 102] on span "HANG UP" at bounding box center [82, 103] width 19 height 4
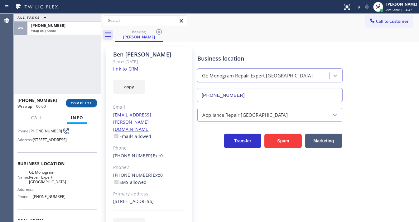
click at [75, 102] on span "COMPLETE" at bounding box center [81, 103] width 21 height 4
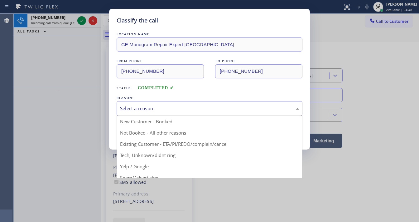
click at [146, 110] on div "Select a reason" at bounding box center [209, 108] width 179 height 7
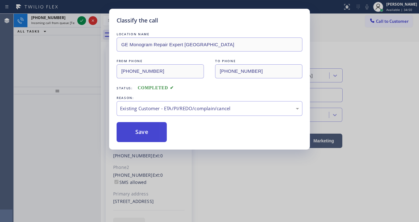
click at [143, 127] on button "Save" at bounding box center [142, 132] width 50 height 20
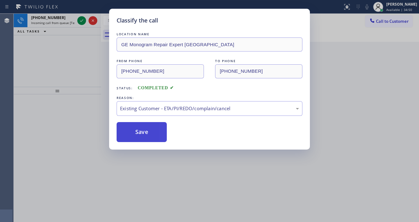
click at [143, 127] on button "Save" at bounding box center [142, 132] width 50 height 20
click at [81, 21] on div "Classify the call LOCATION NAME GE Monogram Repair Expert [PERSON_NAME] FROM PH…" at bounding box center [209, 111] width 419 height 222
click at [81, 21] on icon at bounding box center [81, 20] width 3 height 2
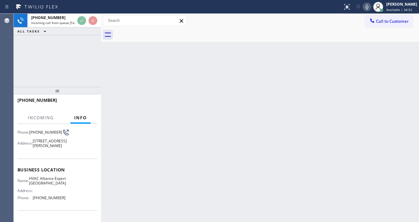
scroll to position [50, 0]
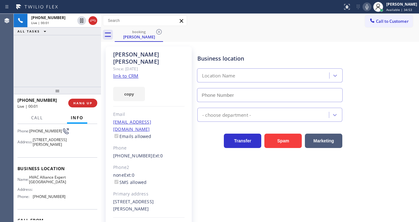
type input "[PHONE_NUMBER]"
click at [58, 79] on div "[PHONE_NUMBER] Live | 00:04 ALL TASKS ALL TASKS ACTIVE TASKS TASKS IN WRAP UP" at bounding box center [57, 50] width 87 height 73
click at [130, 73] on link "link to CRM" at bounding box center [125, 76] width 25 height 6
click at [368, 6] on icon at bounding box center [366, 6] width 7 height 7
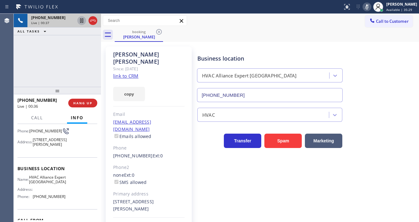
click at [83, 23] on icon at bounding box center [81, 20] width 7 height 7
click at [14, 63] on div "[PHONE_NUMBER] Live | 02:21 ALL TASKS ALL TASKS ACTIVE TASKS TASKS IN WRAP UP" at bounding box center [57, 50] width 87 height 73
click at [50, 65] on div "[PHONE_NUMBER] Live | 02:25 ALL TASKS ALL TASKS ACTIVE TASKS TASKS IN WRAP UP" at bounding box center [57, 50] width 87 height 73
click at [22, 65] on div "[PHONE_NUMBER] Live | 03:05 ALL TASKS ALL TASKS ACTIVE TASKS TASKS IN WRAP UP" at bounding box center [57, 50] width 87 height 73
click at [82, 19] on icon at bounding box center [81, 20] width 7 height 7
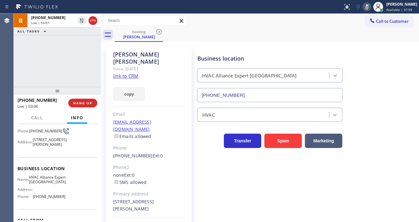
click at [370, 7] on icon at bounding box center [366, 6] width 7 height 7
click at [50, 56] on div "[PHONE_NUMBER] Live | 03:07 ALL TASKS ALL TASKS ACTIVE TASKS TASKS IN WRAP UP" at bounding box center [57, 50] width 87 height 73
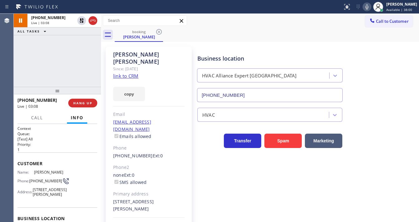
scroll to position [0, 0]
drag, startPoint x: 41, startPoint y: 183, endPoint x: 31, endPoint y: 178, distance: 10.9
click at [31, 178] on span "[PHONE_NUMBER]" at bounding box center [45, 180] width 33 height 5
click at [55, 68] on div "[PHONE_NUMBER] Live | 03:11 ALL TASKS ALL TASKS ACTIVE TASKS TASKS IN WRAP UP" at bounding box center [57, 50] width 87 height 73
click at [22, 80] on div "[PHONE_NUMBER] Live | 03:22 ALL TASKS ALL TASKS ACTIVE TASKS TASKS IN WRAP UP" at bounding box center [57, 50] width 87 height 73
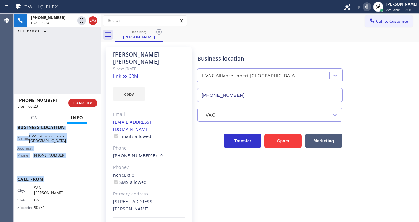
scroll to position [96, 0]
drag, startPoint x: 17, startPoint y: 161, endPoint x: 69, endPoint y: 164, distance: 52.1
click at [69, 164] on div "Context Queue: [Test] All Priority: 1 Customer Name: [PERSON_NAME] Phone: [PHON…" at bounding box center [57, 173] width 87 height 98
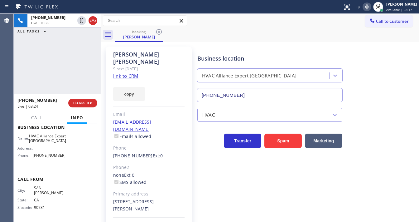
click at [65, 61] on div "[PHONE_NUMBER] Live | 03:25 ALL TASKS ALL TASKS ACTIVE TASKS TASKS IN WRAP UP" at bounding box center [57, 50] width 87 height 73
click at [22, 74] on div "[PHONE_NUMBER] Live | 03:35 ALL TASKS ALL TASKS ACTIVE TASKS TASKS IN WRAP UP" at bounding box center [57, 50] width 87 height 73
click at [42, 116] on span "Call" at bounding box center [37, 118] width 12 height 6
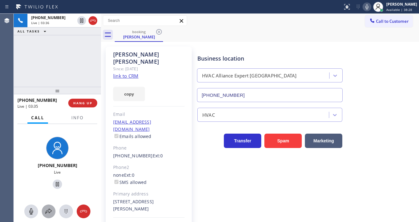
click at [51, 212] on icon at bounding box center [48, 210] width 7 height 7
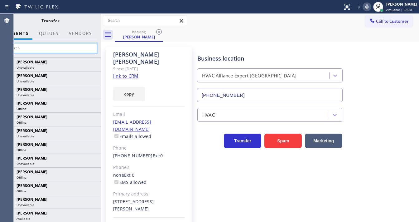
click at [55, 48] on input "text" at bounding box center [50, 48] width 94 height 10
paste input "[PERSON_NAME]-as"
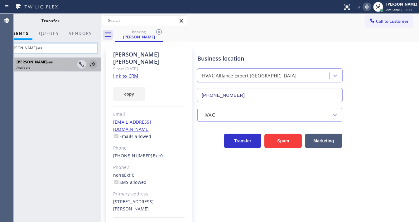
type input "[PERSON_NAME]-as"
click at [92, 66] on icon at bounding box center [92, 63] width 7 height 7
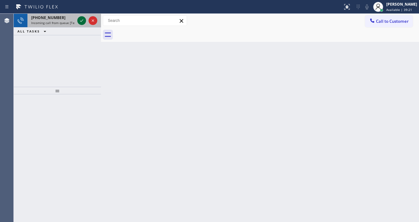
click at [79, 20] on icon at bounding box center [81, 20] width 7 height 7
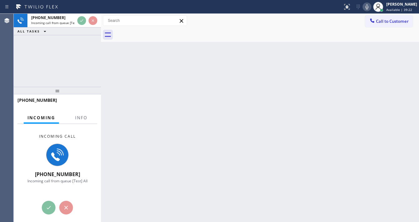
click at [90, 122] on div at bounding box center [81, 122] width 20 height 1
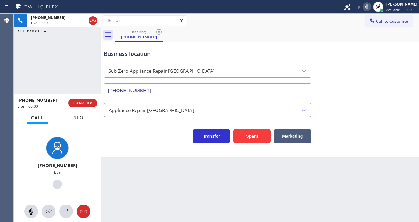
type input "[PHONE_NUMBER]"
click at [4, 74] on div "Agent Desktop" at bounding box center [6, 118] width 13 height 208
click at [250, 135] on button "Spam" at bounding box center [251, 136] width 37 height 14
click at [75, 64] on div "[PHONE_NUMBER] Live | 00:20 ALL TASKS ALL TASKS ACTIVE TASKS TASKS IN WRAP UP" at bounding box center [57, 50] width 87 height 73
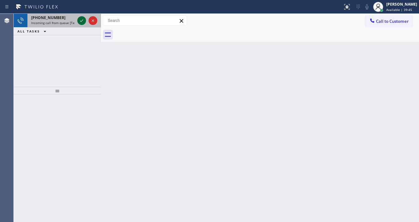
click at [82, 20] on icon at bounding box center [81, 20] width 7 height 7
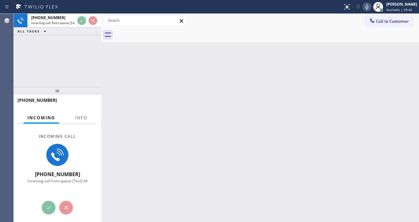
click at [34, 88] on div at bounding box center [57, 90] width 87 height 7
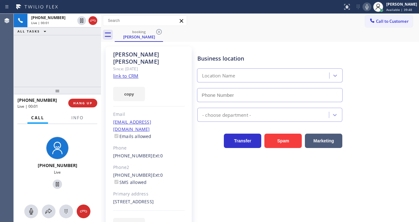
type input "[PHONE_NUMBER]"
click at [76, 119] on span "Info" at bounding box center [77, 118] width 12 height 6
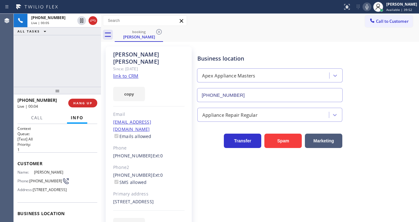
click at [130, 73] on link "link to CRM" at bounding box center [125, 76] width 25 height 6
click at [283, 139] on button "Spam" at bounding box center [282, 140] width 37 height 14
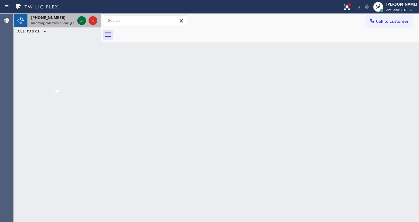
click at [62, 22] on span "Incoming call from queue [Test] All" at bounding box center [57, 23] width 52 height 4
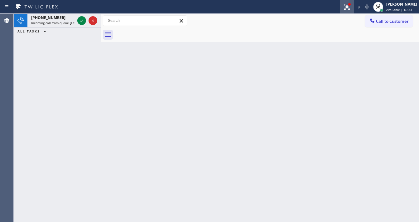
click at [347, 10] on button at bounding box center [347, 7] width 14 height 14
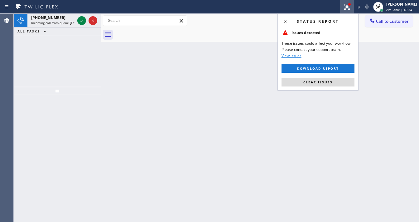
drag, startPoint x: 329, startPoint y: 82, endPoint x: 112, endPoint y: 42, distance: 220.7
click at [329, 83] on span "Clear issues" at bounding box center [317, 82] width 29 height 4
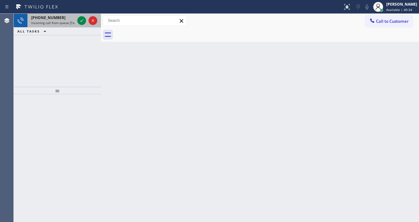
click at [56, 25] on div "[PHONE_NUMBER] Incoming call from queue [Test] All" at bounding box center [51, 21] width 49 height 14
click at [70, 20] on div "[PHONE_NUMBER]" at bounding box center [53, 17] width 44 height 5
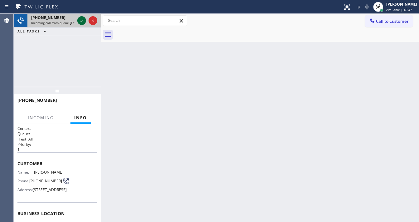
click at [78, 21] on icon at bounding box center [81, 20] width 7 height 7
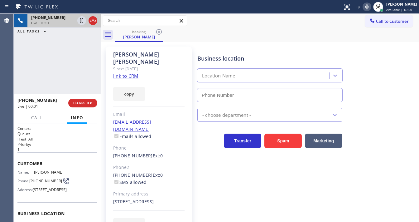
type input "[PHONE_NUMBER]"
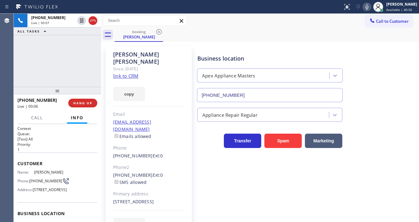
click at [130, 73] on link "link to CRM" at bounding box center [125, 76] width 25 height 6
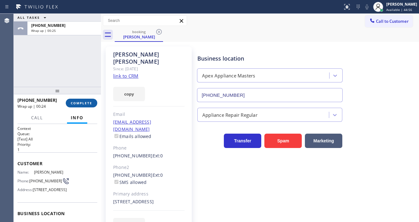
click at [85, 107] on button "COMPLETE" at bounding box center [81, 102] width 31 height 9
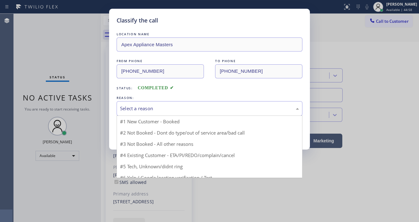
click at [151, 108] on div "Select a reason" at bounding box center [209, 108] width 179 height 7
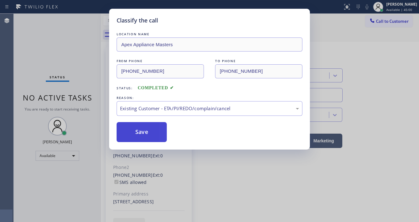
click at [143, 131] on button "Save" at bounding box center [142, 132] width 50 height 20
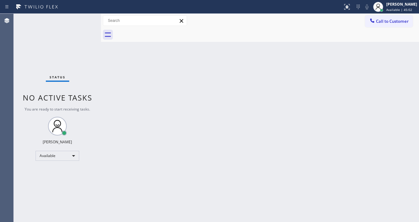
click at [79, 17] on div "Status No active tasks You are ready to start receiving tasks. [PERSON_NAME]" at bounding box center [57, 118] width 87 height 208
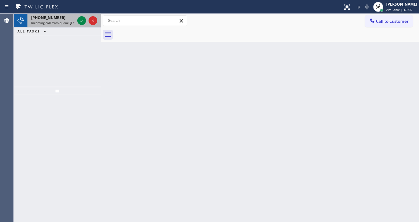
click at [75, 20] on div "[PHONE_NUMBER] Incoming call from queue [Test] All" at bounding box center [51, 21] width 49 height 14
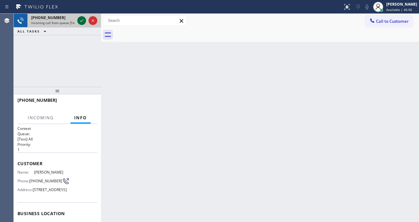
click at [77, 20] on div at bounding box center [87, 21] width 22 height 14
click at [79, 20] on icon at bounding box center [81, 20] width 7 height 7
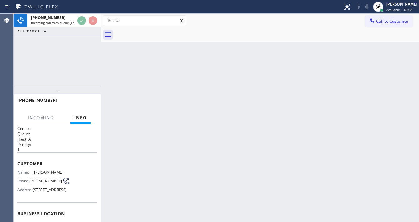
scroll to position [96, 0]
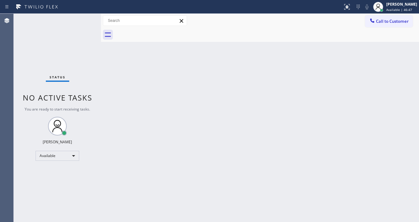
drag, startPoint x: 85, startPoint y: 19, endPoint x: 77, endPoint y: 3, distance: 17.7
click at [84, 17] on div "Status No active tasks You are ready to start receiving tasks. [PERSON_NAME]" at bounding box center [57, 118] width 87 height 208
click at [395, 7] on span "Available | 50:34" at bounding box center [399, 9] width 26 height 4
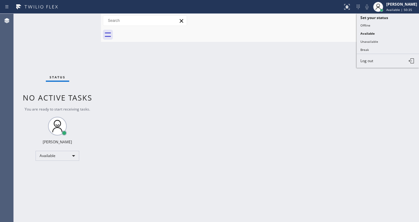
drag, startPoint x: 371, startPoint y: 49, endPoint x: 353, endPoint y: 54, distance: 19.1
click at [369, 50] on button "Break" at bounding box center [387, 49] width 62 height 8
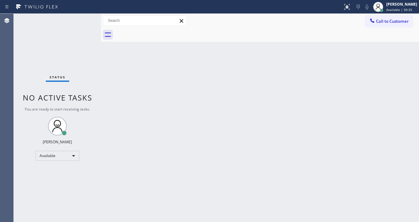
click at [153, 117] on div "Back to Dashboard Change Sender ID Customers Technicians Select a contact Outbo…" at bounding box center [260, 118] width 318 height 208
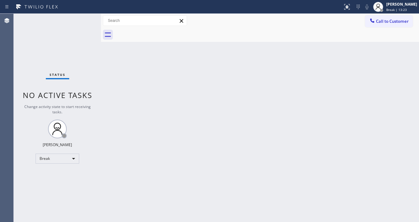
click at [28, 76] on div "Status No active tasks Change activity state to start receiving tasks. Michael …" at bounding box center [57, 118] width 87 height 208
click at [60, 157] on div "Break" at bounding box center [58, 158] width 44 height 10
click at [58, 174] on li "Available" at bounding box center [57, 173] width 42 height 7
drag, startPoint x: 135, startPoint y: 143, endPoint x: 138, endPoint y: 216, distance: 72.7
click at [135, 145] on div "Back to Dashboard Change Sender ID Customers Technicians Select a contact Outbo…" at bounding box center [260, 118] width 318 height 208
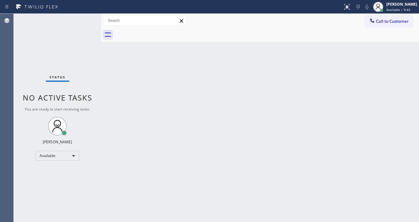
click at [81, 20] on div "Status No active tasks You are ready to start receiving tasks. [PERSON_NAME]" at bounding box center [57, 118] width 87 height 208
click at [84, 19] on div "Status No active tasks You are ready to start receiving tasks. [PERSON_NAME]" at bounding box center [57, 118] width 87 height 208
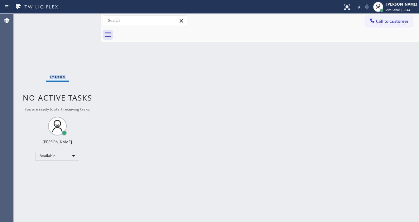
click at [84, 19] on div "Status No active tasks You are ready to start receiving tasks. [PERSON_NAME]" at bounding box center [57, 118] width 87 height 208
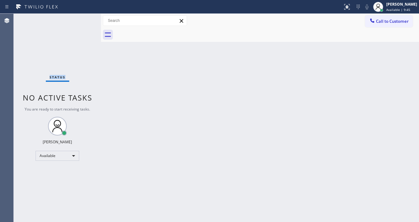
click at [84, 19] on div "Status No active tasks You are ready to start receiving tasks. [PERSON_NAME]" at bounding box center [57, 118] width 87 height 208
click at [85, 17] on div "Status No active tasks You are ready to start receiving tasks. [PERSON_NAME]" at bounding box center [57, 118] width 87 height 208
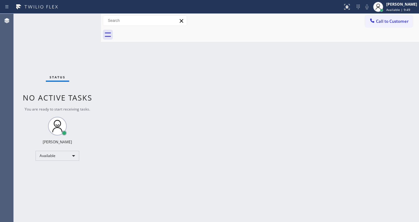
click at [82, 19] on div "Status No active tasks You are ready to start receiving tasks. [PERSON_NAME]" at bounding box center [57, 118] width 87 height 208
click at [85, 17] on div "Status No active tasks You are ready to start receiving tasks. [PERSON_NAME]" at bounding box center [57, 118] width 87 height 208
click at [83, 18] on div "Status No active tasks You are ready to start receiving tasks. [PERSON_NAME]" at bounding box center [57, 118] width 87 height 208
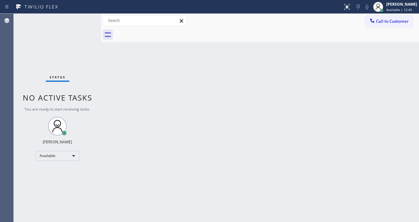
click at [83, 18] on div "Status No active tasks You are ready to start receiving tasks. [PERSON_NAME]" at bounding box center [57, 118] width 87 height 208
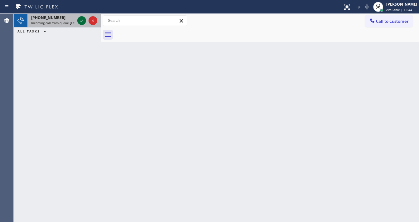
click at [82, 19] on icon at bounding box center [81, 20] width 7 height 7
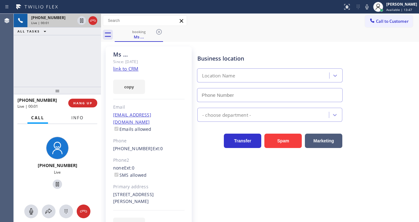
click at [83, 116] on button "Info" at bounding box center [78, 118] width 20 height 12
type input "(415) 319-7534"
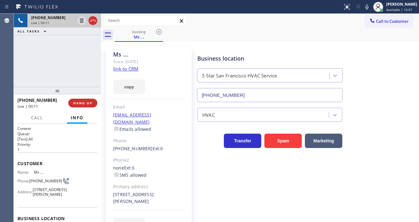
click at [118, 69] on link "link to CRM" at bounding box center [125, 68] width 25 height 6
click at [41, 119] on span "Call" at bounding box center [37, 118] width 12 height 6
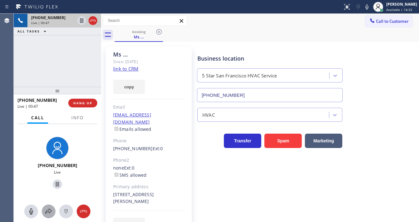
click at [50, 211] on icon at bounding box center [48, 210] width 7 height 7
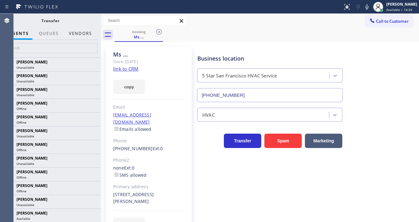
click at [82, 31] on button "Vendors" at bounding box center [80, 33] width 31 height 12
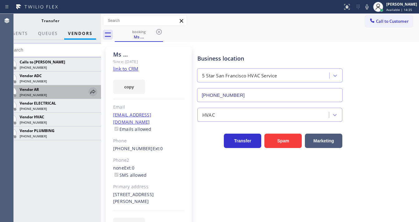
click at [92, 91] on icon at bounding box center [92, 91] width 7 height 7
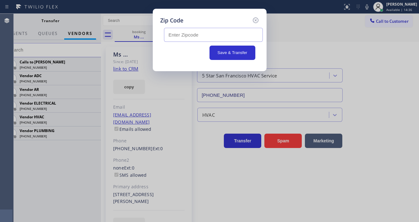
click at [189, 34] on input "text" at bounding box center [213, 35] width 99 height 14
type input "94121"
click at [238, 56] on button "Save & Transfer" at bounding box center [232, 52] width 46 height 14
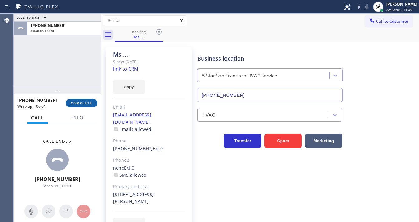
click at [86, 104] on span "COMPLETE" at bounding box center [81, 103] width 21 height 4
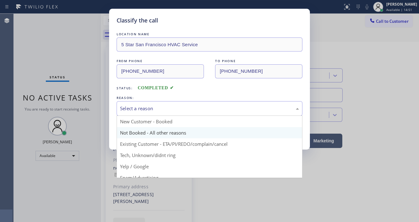
drag, startPoint x: 157, startPoint y: 103, endPoint x: 149, endPoint y: 128, distance: 26.4
click at [157, 105] on div "Select a reason" at bounding box center [210, 108] width 186 height 15
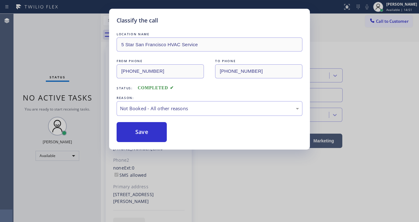
click at [145, 131] on button "Save" at bounding box center [142, 132] width 50 height 20
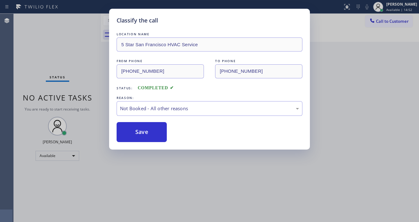
click at [145, 131] on button "Save" at bounding box center [142, 132] width 50 height 20
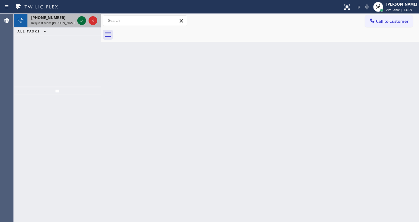
click at [83, 19] on icon at bounding box center [81, 20] width 7 height 7
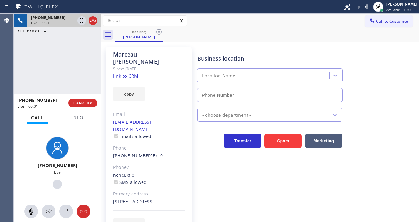
type input "(773) 830-4668"
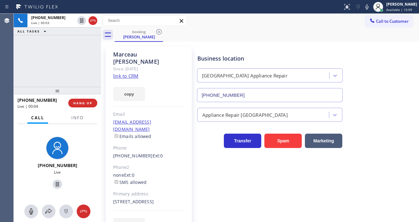
click at [81, 122] on div at bounding box center [78, 122] width 20 height 1
click at [127, 73] on link "link to CRM" at bounding box center [125, 76] width 25 height 6
click at [75, 121] on button "Info" at bounding box center [78, 118] width 20 height 12
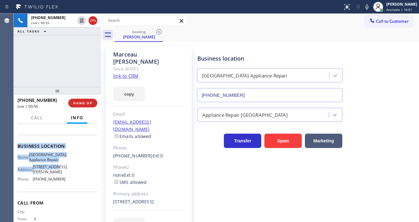
scroll to position [75, 0]
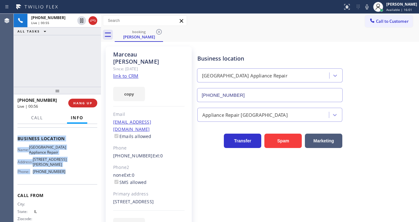
drag, startPoint x: 17, startPoint y: 159, endPoint x: 71, endPoint y: 184, distance: 59.6
click at [71, 184] on div "Context Queue: [Test] All Priority: 1 Customer Name: Marceau Rene Phone: (708) …" at bounding box center [57, 141] width 80 height 180
copy div "Customer Name: Marceau Rene Phone: (708) 940-7790 Address: 2442 E 93rd St, Chic…"
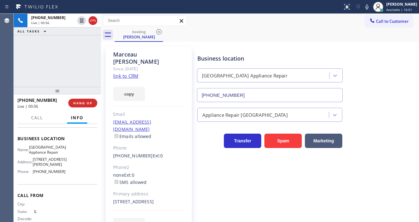
click at [52, 46] on div "+17089407790 Live | 00:56 ALL TASKS ALL TASKS ACTIVE TASKS TASKS IN WRAP UP" at bounding box center [57, 50] width 87 height 73
click at [31, 70] on div "+17089407790 Live | 00:58 ALL TASKS ALL TASKS ACTIVE TASKS TASKS IN WRAP UP" at bounding box center [57, 50] width 87 height 73
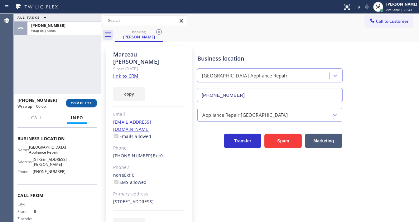
click at [87, 103] on span "COMPLETE" at bounding box center [81, 103] width 21 height 4
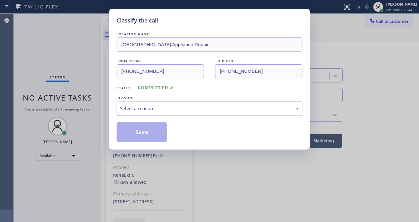
click at [135, 107] on div "Select a reason" at bounding box center [209, 108] width 179 height 7
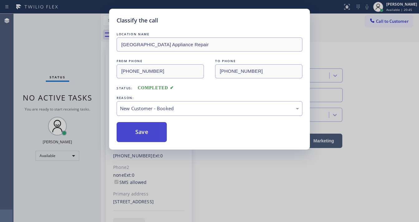
click at [135, 131] on button "Save" at bounding box center [142, 132] width 50 height 20
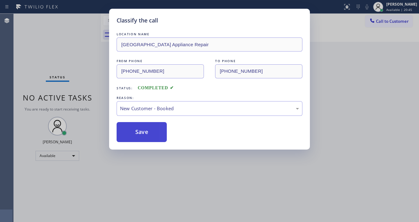
click at [135, 131] on button "Save" at bounding box center [142, 132] width 50 height 20
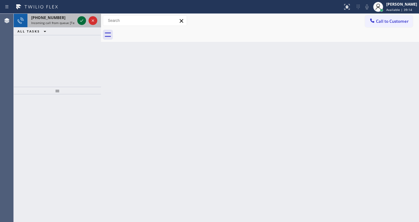
click at [84, 17] on icon at bounding box center [81, 20] width 7 height 7
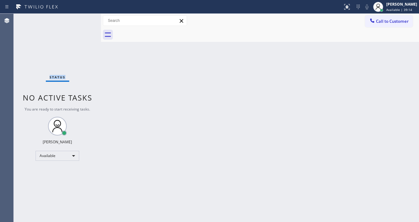
click at [83, 17] on div "Status No active tasks You are ready to start receiving tasks. [PERSON_NAME]" at bounding box center [57, 118] width 87 height 208
click at [353, 12] on button at bounding box center [347, 7] width 14 height 14
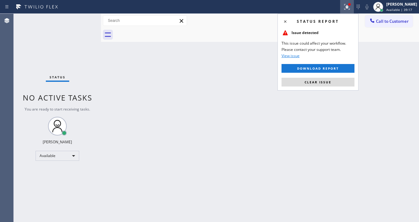
click at [341, 88] on div "Status report Issue detected This issue could affect your workflow. Please cont…" at bounding box center [317, 52] width 81 height 77
click at [341, 84] on button "Clear issue" at bounding box center [317, 82] width 73 height 9
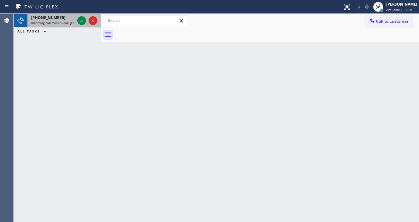
click at [51, 20] on div "+16143152782 Incoming call from queue [Test] All" at bounding box center [51, 21] width 49 height 14
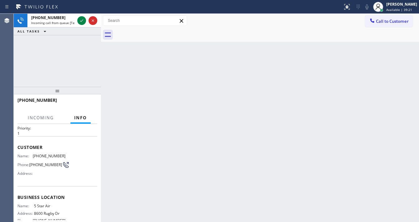
scroll to position [25, 0]
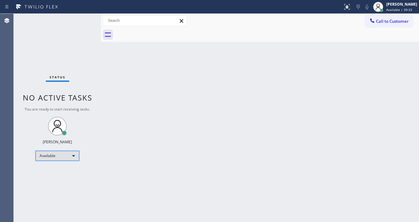
click at [58, 152] on div "Available" at bounding box center [58, 155] width 44 height 10
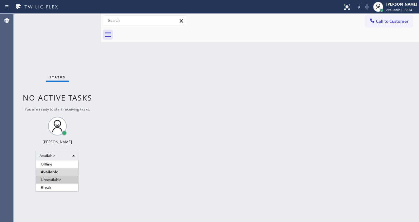
click at [60, 180] on li "Unavailable" at bounding box center [57, 179] width 42 height 7
click at [132, 172] on div "Back to Dashboard Change Sender ID Customers Technicians Select a contact Outbo…" at bounding box center [260, 118] width 318 height 208
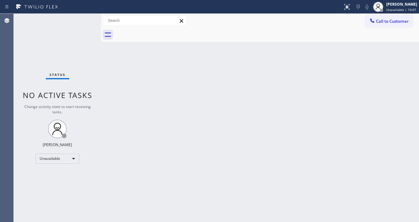
click at [73, 13] on div "Status report No issues detected If you experience an issue, please download th…" at bounding box center [209, 111] width 419 height 222
click at [395, 13] on div "Michael Javier Unavailable | 28:37" at bounding box center [395, 7] width 48 height 14
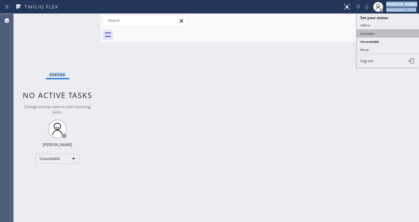
click at [363, 34] on button "Available" at bounding box center [387, 33] width 62 height 8
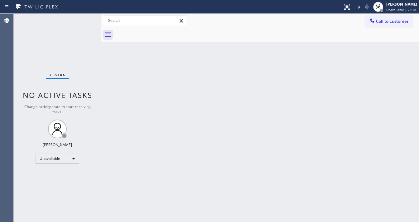
click at [267, 72] on div "Back to Dashboard Change Sender ID Customers Technicians Select a contact Outbo…" at bounding box center [260, 118] width 318 height 208
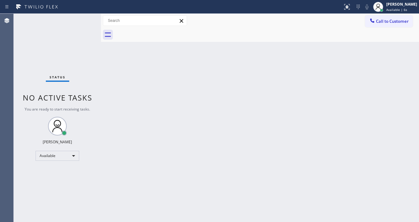
click at [11, 101] on div "Agent Desktop" at bounding box center [6, 118] width 13 height 208
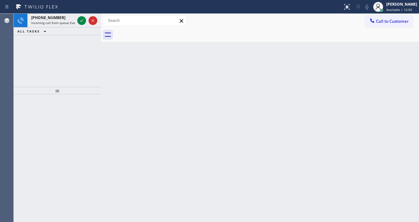
click at [57, 18] on div "+15109125544" at bounding box center [53, 17] width 44 height 5
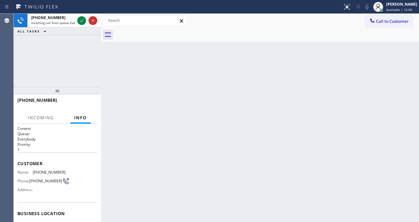
scroll to position [75, 0]
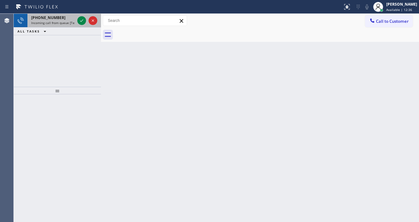
click at [60, 19] on div "+14088391978" at bounding box center [53, 17] width 44 height 5
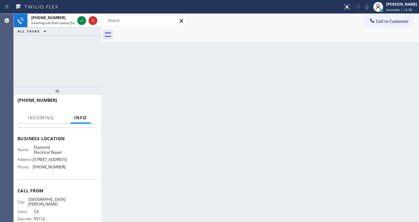
scroll to position [50, 0]
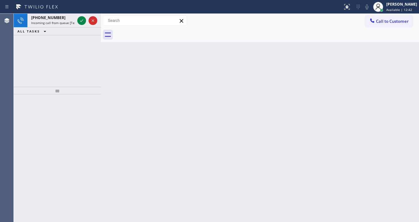
drag, startPoint x: 82, startPoint y: 21, endPoint x: 74, endPoint y: 70, distance: 49.9
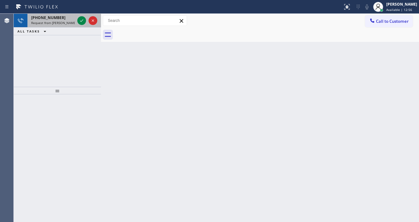
click at [71, 21] on span "Request from [PERSON_NAME] (direct)" at bounding box center [59, 23] width 57 height 4
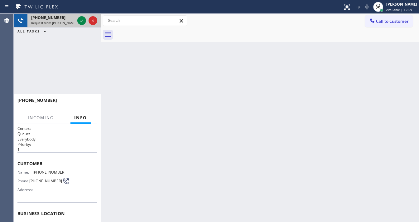
click at [57, 20] on div "+15109125544" at bounding box center [53, 17] width 44 height 5
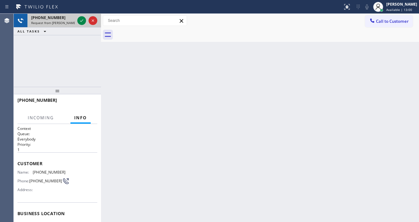
click at [57, 20] on div "+15109125544" at bounding box center [53, 17] width 44 height 5
click at [80, 21] on icon at bounding box center [81, 20] width 7 height 7
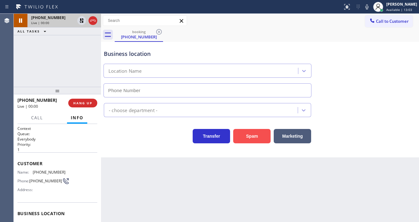
click at [254, 133] on button "Spam" at bounding box center [251, 136] width 37 height 14
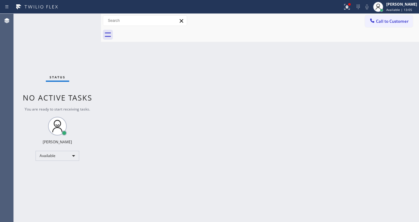
click at [62, 62] on div "Status No active tasks You are ready to start receiving tasks. [PERSON_NAME]" at bounding box center [57, 118] width 87 height 208
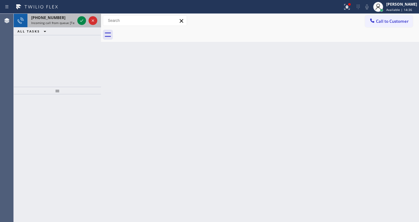
click at [70, 26] on div "+17147573125 Incoming call from queue [Test] All" at bounding box center [51, 21] width 49 height 14
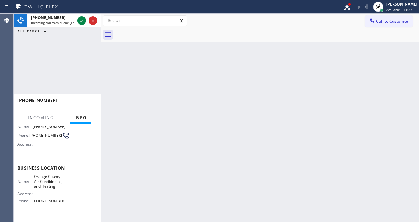
scroll to position [50, 0]
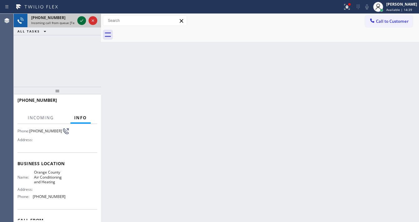
click at [80, 20] on icon at bounding box center [81, 20] width 7 height 7
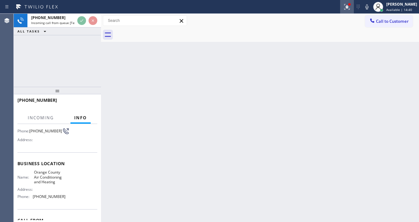
click at [349, 7] on icon at bounding box center [346, 6] width 7 height 7
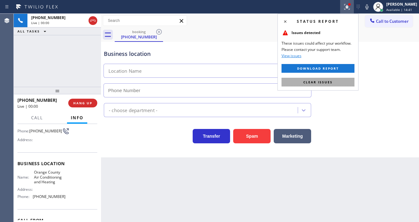
click at [328, 81] on span "Clear issues" at bounding box center [317, 82] width 29 height 4
type input "(657) 888-9757"
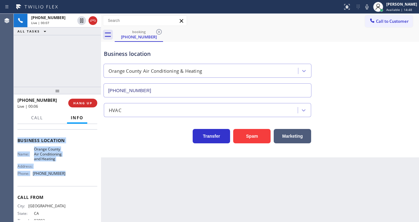
scroll to position [87, 0]
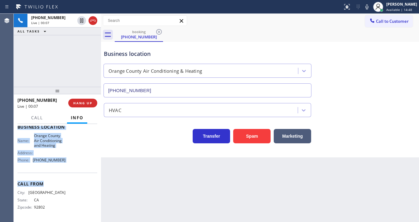
drag, startPoint x: 19, startPoint y: 138, endPoint x: 67, endPoint y: 170, distance: 58.0
click at [67, 173] on div "Context Queue: [Test] All Priority: 1 Customer Name: (714) 757-3125 Phone: (714…" at bounding box center [57, 173] width 87 height 98
copy div "Customer Name: (714) 757-3125 Phone: (714) 757-3125 Address: Business location …"
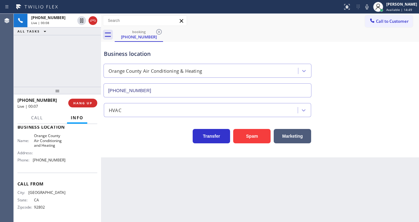
click at [56, 68] on div "+17147573125 Live | 00:08 ALL TASKS ALL TASKS ACTIVE TASKS TASKS IN WRAP UP" at bounding box center [57, 50] width 87 height 73
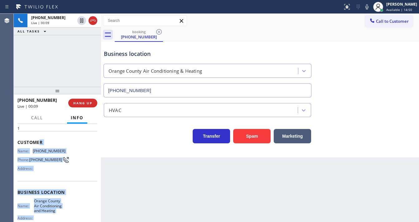
scroll to position [0, 0]
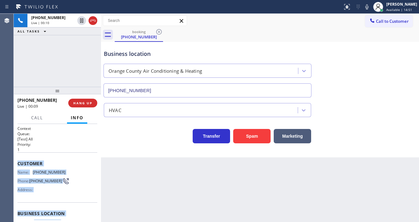
drag, startPoint x: 72, startPoint y: 162, endPoint x: 15, endPoint y: 158, distance: 57.1
click at [15, 158] on div "Context Queue: [Test] All Priority: 1 Customer Name: (714) 757-3125 Phone: (714…" at bounding box center [57, 173] width 87 height 98
copy div "Customer Name: (714) 757-3125 Phone: (714) 757-3125 Address: Business location …"
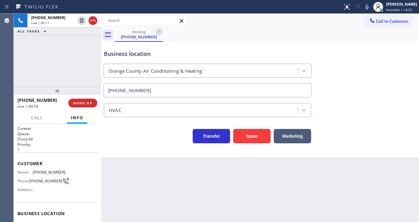
click at [49, 76] on div "+17147573125 Live | 00:11 ALL TASKS ALL TASKS ACTIVE TASKS TASKS IN WRAP UP" at bounding box center [57, 50] width 87 height 73
click at [52, 50] on div "+17147573125 Live | 00:22 ALL TASKS ALL TASKS ACTIVE TASKS TASKS IN WRAP UP" at bounding box center [57, 50] width 87 height 73
click at [38, 51] on div "+17147573125 Live | 01:17 ALL TASKS ALL TASKS ACTIVE TASKS TASKS IN WRAP UP" at bounding box center [57, 50] width 87 height 73
click at [48, 72] on div "+17147573125 Live | 01:49 ALL TASKS ALL TASKS ACTIVE TASKS TASKS IN WRAP UP" at bounding box center [57, 50] width 87 height 73
click at [370, 7] on icon at bounding box center [366, 6] width 7 height 7
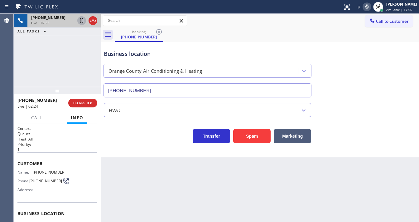
click at [81, 20] on icon at bounding box center [81, 20] width 3 height 4
click at [27, 72] on div "+17147573125 Live | 02:32 ALL TASKS ALL TASKS ACTIVE TASKS TASKS IN WRAP UP" at bounding box center [57, 50] width 87 height 73
click at [80, 20] on icon at bounding box center [81, 20] width 7 height 7
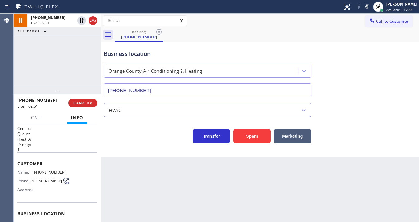
drag, startPoint x: 371, startPoint y: 6, endPoint x: 231, endPoint y: 39, distance: 143.6
click at [370, 6] on icon at bounding box center [366, 6] width 7 height 7
click at [40, 93] on div at bounding box center [57, 90] width 87 height 7
click at [40, 113] on button "Call" at bounding box center [36, 118] width 19 height 12
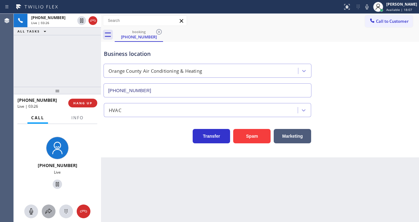
click at [45, 207] on icon at bounding box center [48, 210] width 7 height 7
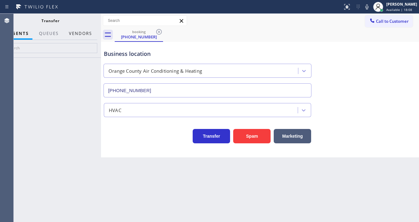
click at [85, 31] on button "Vendors" at bounding box center [80, 33] width 31 height 12
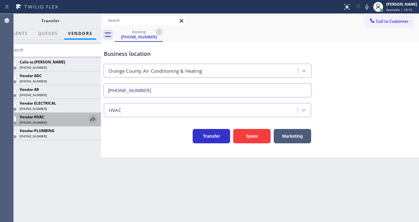
click at [90, 118] on icon at bounding box center [92, 118] width 7 height 7
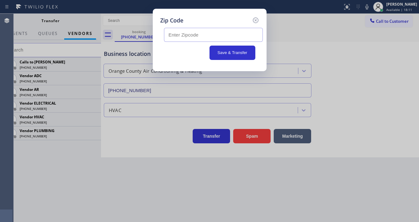
click at [177, 36] on input "text" at bounding box center [213, 35] width 99 height 14
paste input "92832"
type input "92832"
click at [224, 52] on button "Save & Transfer" at bounding box center [232, 52] width 46 height 14
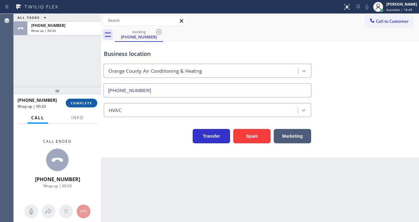
click at [85, 98] on button "COMPLETE" at bounding box center [81, 102] width 31 height 9
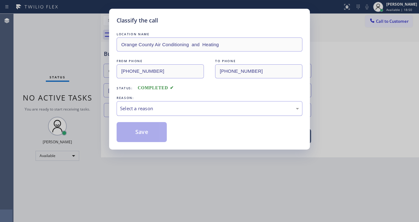
click at [159, 105] on div "Select a reason" at bounding box center [209, 108] width 179 height 7
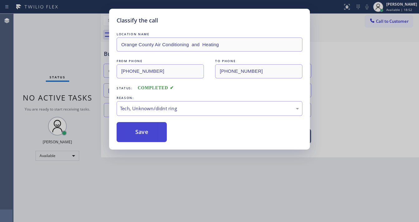
drag, startPoint x: 143, startPoint y: 151, endPoint x: 162, endPoint y: 129, distance: 29.4
click at [159, 109] on div "Tech, Unknown/didnt ring" at bounding box center [209, 108] width 179 height 7
click at [156, 108] on div "Not Booked - All other reasons" at bounding box center [209, 108] width 179 height 7
drag, startPoint x: 151, startPoint y: 143, endPoint x: 151, endPoint y: 136, distance: 7.2
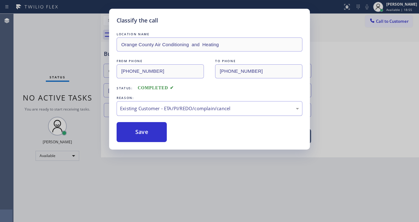
click at [155, 110] on div "Existing Customer - ETA/PI/REDO/complain/cancel" at bounding box center [209, 108] width 179 height 7
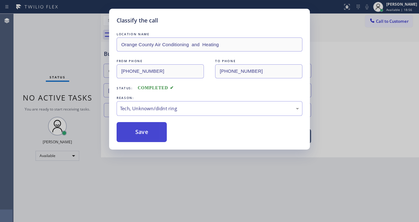
click at [145, 127] on button "Save" at bounding box center [142, 132] width 50 height 20
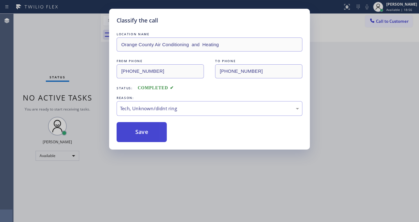
click at [145, 127] on button "Save" at bounding box center [142, 132] width 50 height 20
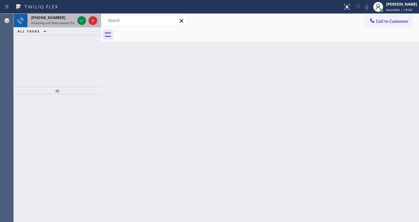
click at [63, 24] on span "Incoming call from queue [Test] All" at bounding box center [57, 23] width 52 height 4
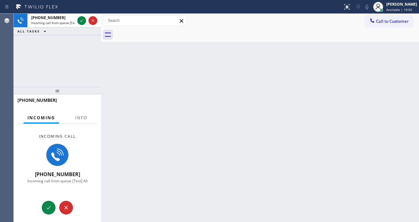
click at [86, 109] on div "+15623027980" at bounding box center [57, 103] width 80 height 16
click at [86, 114] on button "Info" at bounding box center [81, 118] width 20 height 12
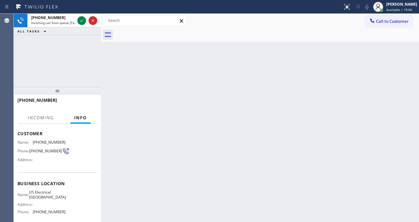
scroll to position [75, 0]
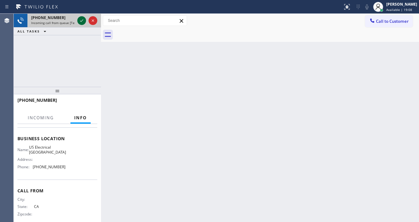
click at [79, 21] on icon at bounding box center [81, 20] width 7 height 7
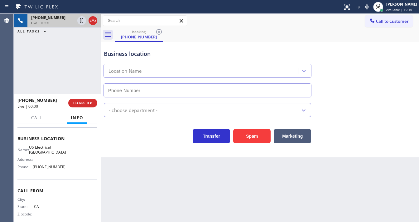
type input "(213) 408-7895"
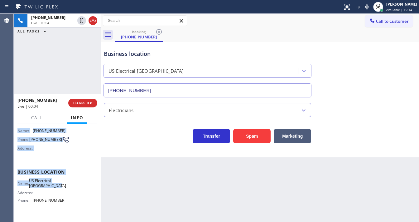
scroll to position [50, 0]
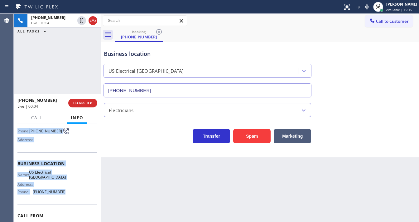
drag, startPoint x: 19, startPoint y: 138, endPoint x: 61, endPoint y: 158, distance: 46.0
click at [67, 194] on div "Context Queue: [Test] All Priority: 1 Customer Name: (562) 302-7980 Phone: (562…" at bounding box center [57, 173] width 87 height 98
copy div "Customer Name: (562) 302-7980 Phone: (562) 302-7980 Address: Business location …"
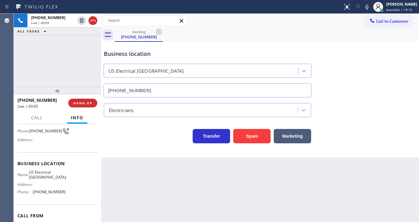
click at [46, 44] on div "+15623027980 Live | 00:05 ALL TASKS ALL TASKS ACTIVE TASKS TASKS IN WRAP UP" at bounding box center [57, 50] width 87 height 73
click at [45, 44] on div "+15623027980 Live | 00:09 ALL TASKS ALL TASKS ACTIVE TASKS TASKS IN WRAP UP" at bounding box center [57, 50] width 87 height 73
drag, startPoint x: 50, startPoint y: 57, endPoint x: 54, endPoint y: 57, distance: 3.4
click at [51, 57] on div "+15623027980 Live | 00:57 ALL TASKS ALL TASKS ACTIVE TASKS TASKS IN WRAP UP" at bounding box center [57, 50] width 87 height 73
drag, startPoint x: 368, startPoint y: 7, endPoint x: 228, endPoint y: 25, distance: 141.4
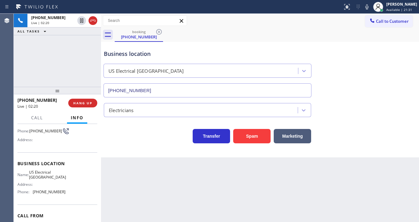
click at [369, 7] on icon at bounding box center [366, 6] width 7 height 7
click at [82, 20] on icon at bounding box center [81, 20] width 3 height 4
click at [24, 70] on div "+15623027980 Live | 02:31 ALL TASKS ALL TASKS ACTIVE TASKS TASKS IN WRAP UP" at bounding box center [57, 50] width 87 height 73
click at [24, 70] on div "+15623027980 Live | 02:35 ALL TASKS ALL TASKS ACTIVE TASKS TASKS IN WRAP UP" at bounding box center [57, 50] width 87 height 73
drag, startPoint x: 21, startPoint y: 74, endPoint x: 31, endPoint y: 66, distance: 12.8
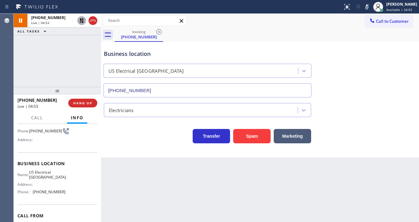
click at [23, 73] on div "+15623027980 Live | 04:53 ALL TASKS ALL TASKS ACTIVE TASKS TASKS IN WRAP UP" at bounding box center [57, 50] width 87 height 73
click at [80, 20] on icon at bounding box center [81, 20] width 7 height 7
click at [370, 5] on icon at bounding box center [366, 6] width 7 height 7
click at [98, 63] on div "+15623027980 Live | 04:55 ALL TASKS ALL TASKS ACTIVE TASKS TASKS IN WRAP UP" at bounding box center [57, 50] width 87 height 73
click at [41, 53] on div "+15623027980 Live | 05:14 ALL TASKS ALL TASKS ACTIVE TASKS TASKS IN WRAP UP" at bounding box center [57, 50] width 87 height 73
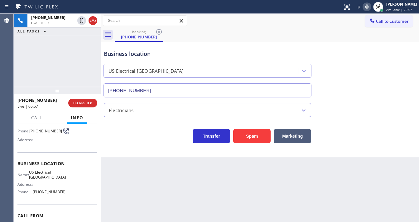
click at [370, 10] on icon at bounding box center [366, 6] width 7 height 7
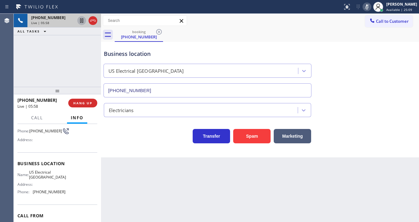
click at [81, 21] on icon at bounding box center [81, 20] width 7 height 7
click at [14, 73] on div "+15623027980 Live | 07:57 ALL TASKS ALL TASKS ACTIVE TASKS TASKS IN WRAP UP" at bounding box center [57, 50] width 87 height 73
click at [80, 21] on icon at bounding box center [81, 20] width 7 height 7
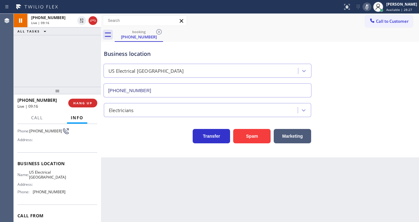
click at [370, 7] on icon at bounding box center [366, 6] width 7 height 7
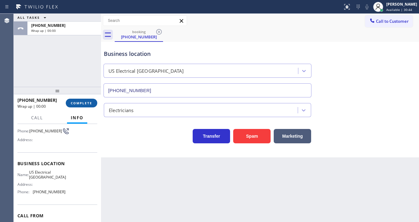
click at [83, 101] on span "COMPLETE" at bounding box center [81, 103] width 21 height 4
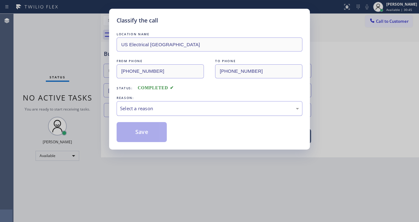
drag, startPoint x: 149, startPoint y: 102, endPoint x: 144, endPoint y: 111, distance: 10.2
click at [150, 103] on div "Select a reason" at bounding box center [210, 108] width 186 height 15
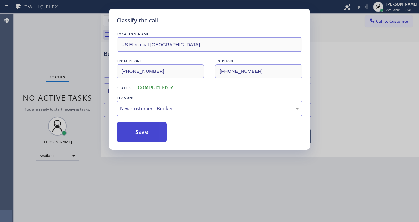
click at [138, 129] on button "Save" at bounding box center [142, 132] width 50 height 20
click at [138, 130] on button "Save" at bounding box center [142, 132] width 50 height 20
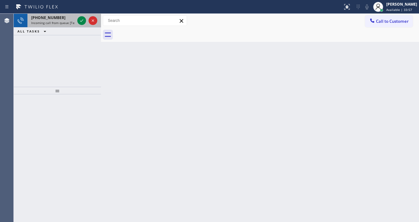
click at [50, 19] on span "+13109906431" at bounding box center [48, 17] width 34 height 5
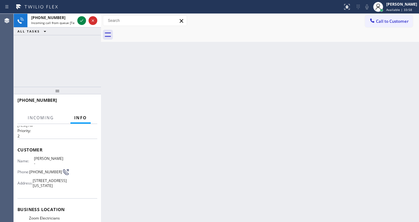
scroll to position [50, 0]
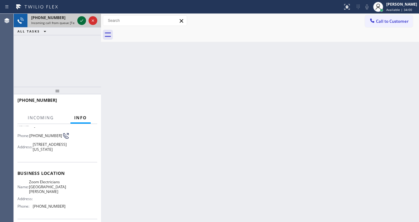
click at [81, 21] on icon at bounding box center [81, 20] width 3 height 2
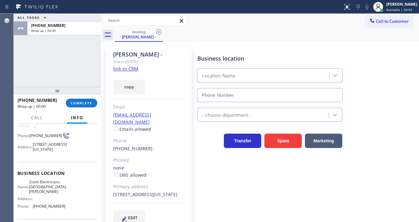
type input "(310) 388-4067"
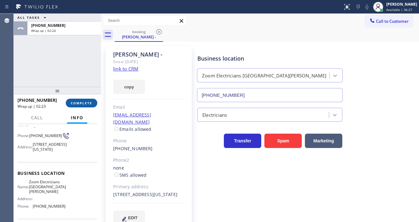
drag, startPoint x: 82, startPoint y: 105, endPoint x: 90, endPoint y: 105, distance: 7.8
click at [82, 104] on span "COMPLETE" at bounding box center [81, 103] width 21 height 4
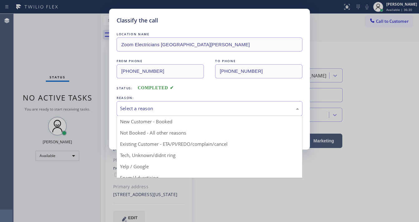
click at [165, 110] on div "Select a reason" at bounding box center [209, 108] width 179 height 7
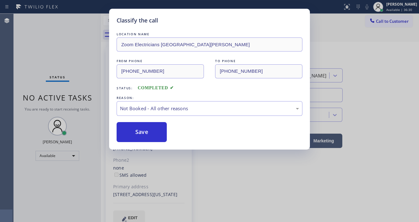
click at [153, 130] on button "Save" at bounding box center [142, 132] width 50 height 20
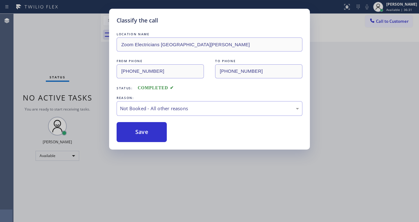
click at [153, 130] on button "Save" at bounding box center [142, 132] width 50 height 20
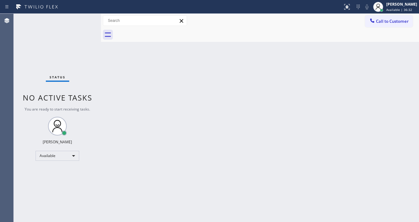
click at [403, 7] on div "Status report No issues detected If you experience an issue, please download th…" at bounding box center [209, 111] width 419 height 222
click at [398, 8] on span "Available | 36:32" at bounding box center [399, 9] width 26 height 4
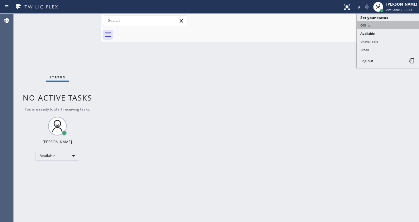
click at [374, 24] on button "Offline" at bounding box center [387, 25] width 62 height 8
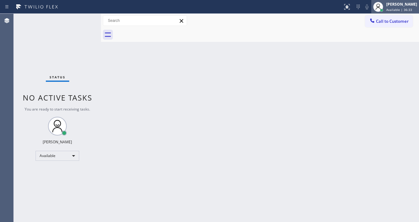
click at [401, 8] on span "Available | 36:33" at bounding box center [399, 9] width 26 height 4
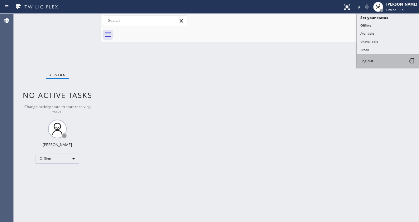
click at [375, 59] on button "Log out" at bounding box center [387, 61] width 62 height 14
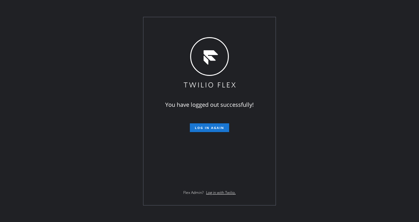
click at [396, 177] on div "You have logged out successfully! Log in again Flex Admin? Log in with Twilio." at bounding box center [209, 111] width 419 height 222
